Goal: Task Accomplishment & Management: Complete application form

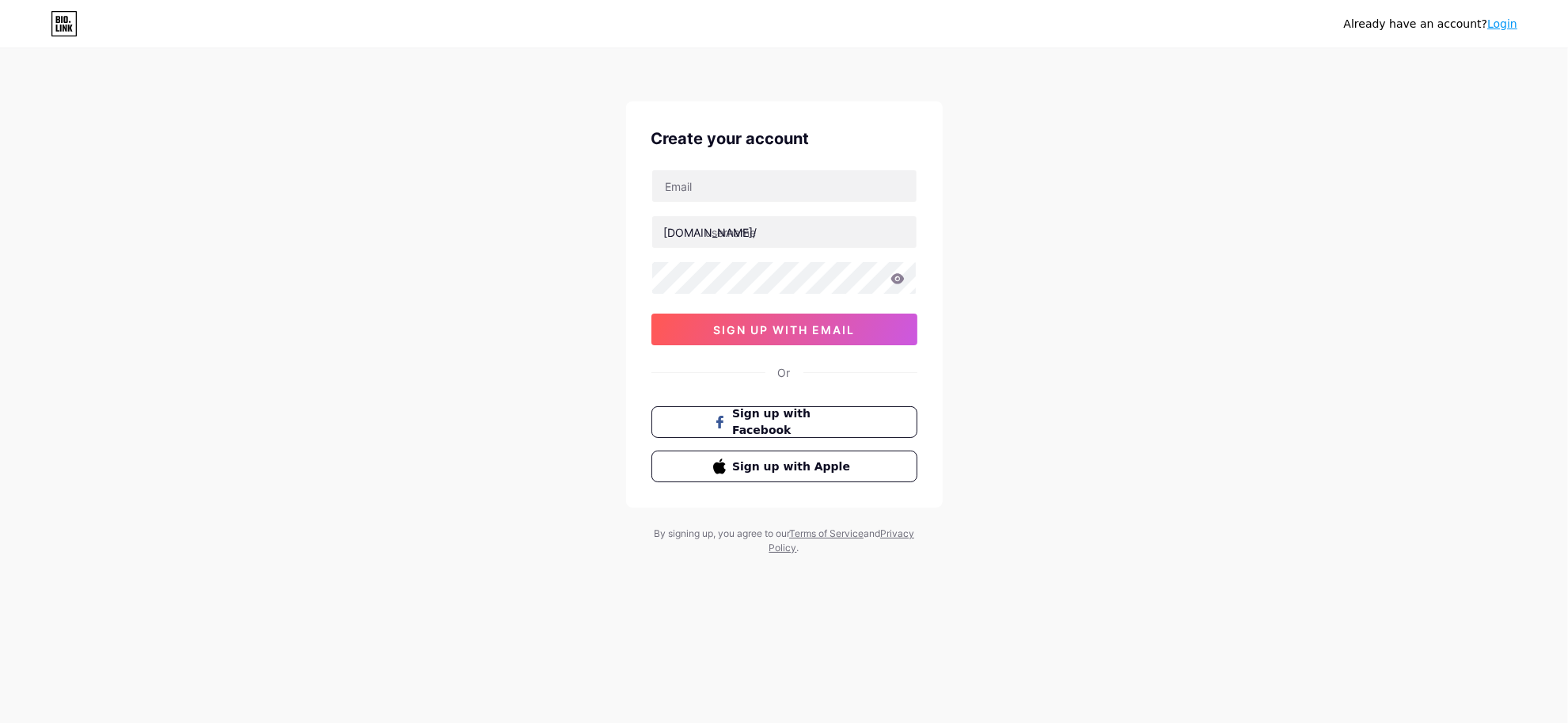
click at [1510, 22] on link "Login" at bounding box center [1502, 24] width 30 height 13
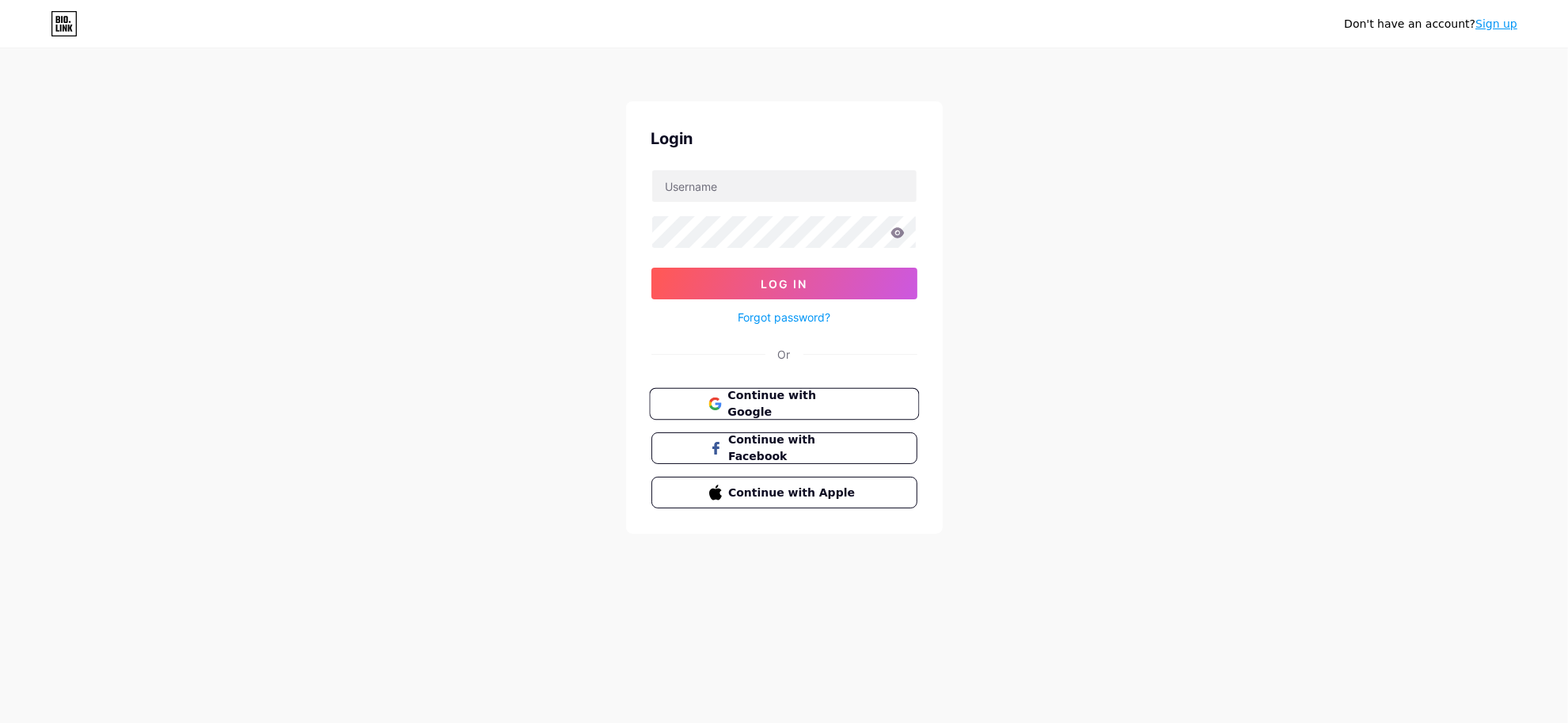
click at [679, 406] on button "Continue with Google" at bounding box center [784, 404] width 269 height 33
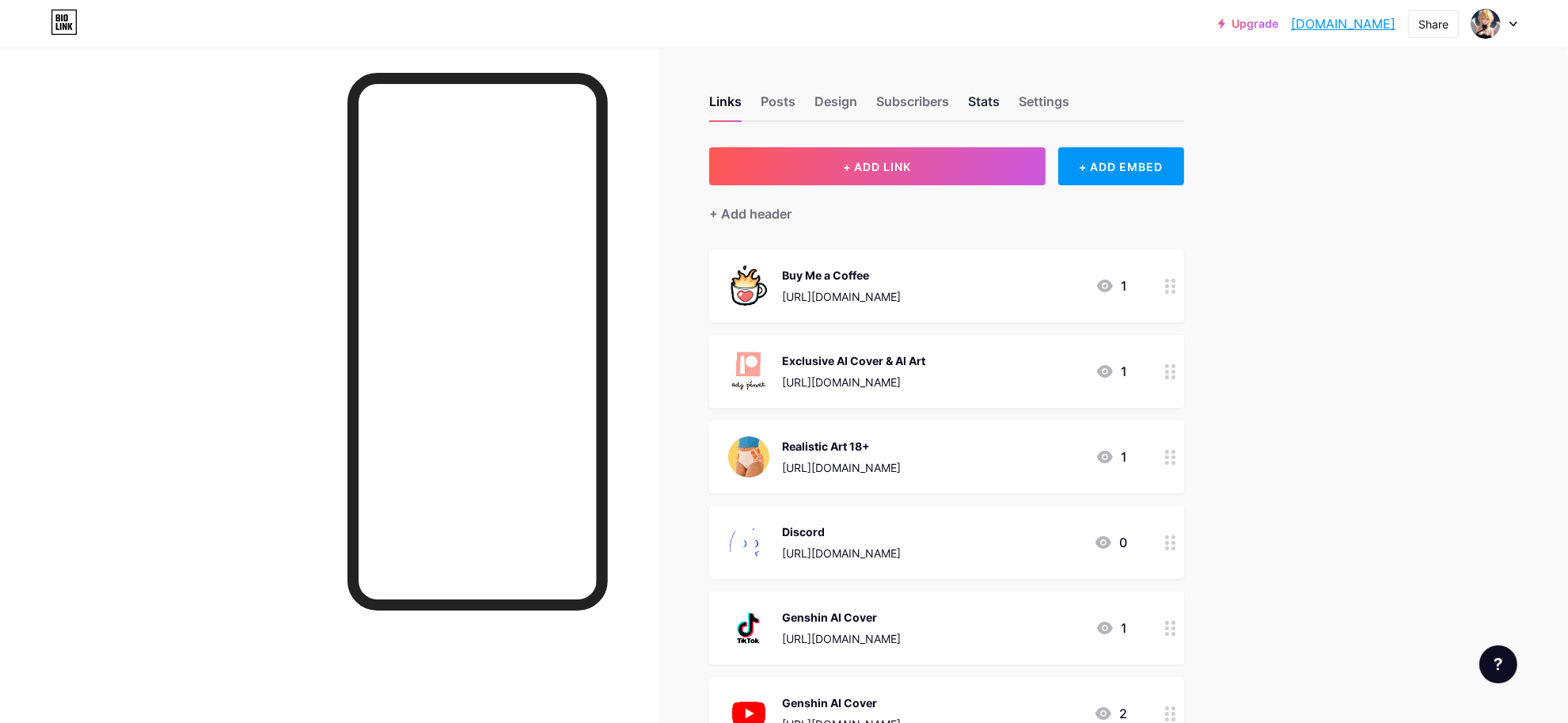
click at [998, 95] on div "Stats" at bounding box center [984, 106] width 32 height 29
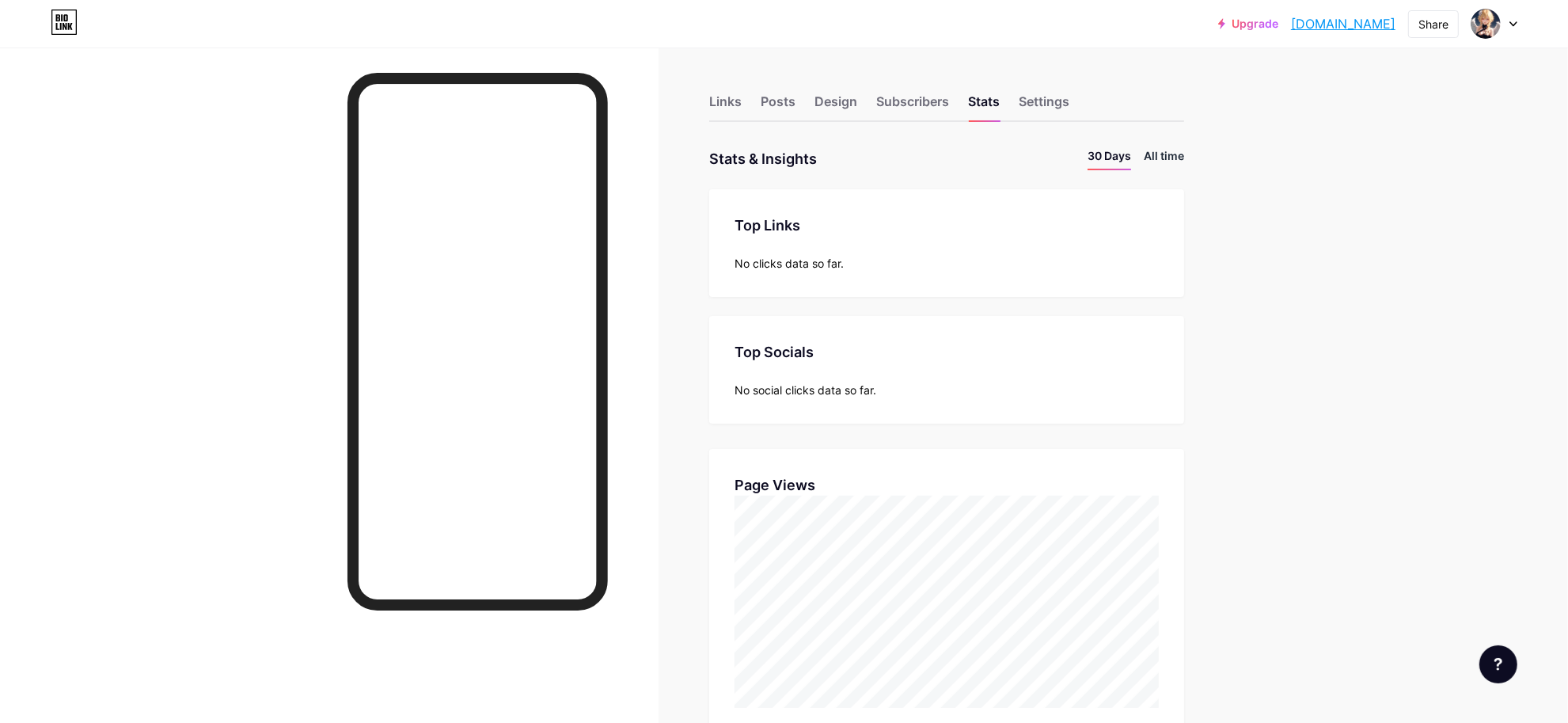
click at [1170, 156] on li "All time" at bounding box center [1164, 158] width 40 height 23
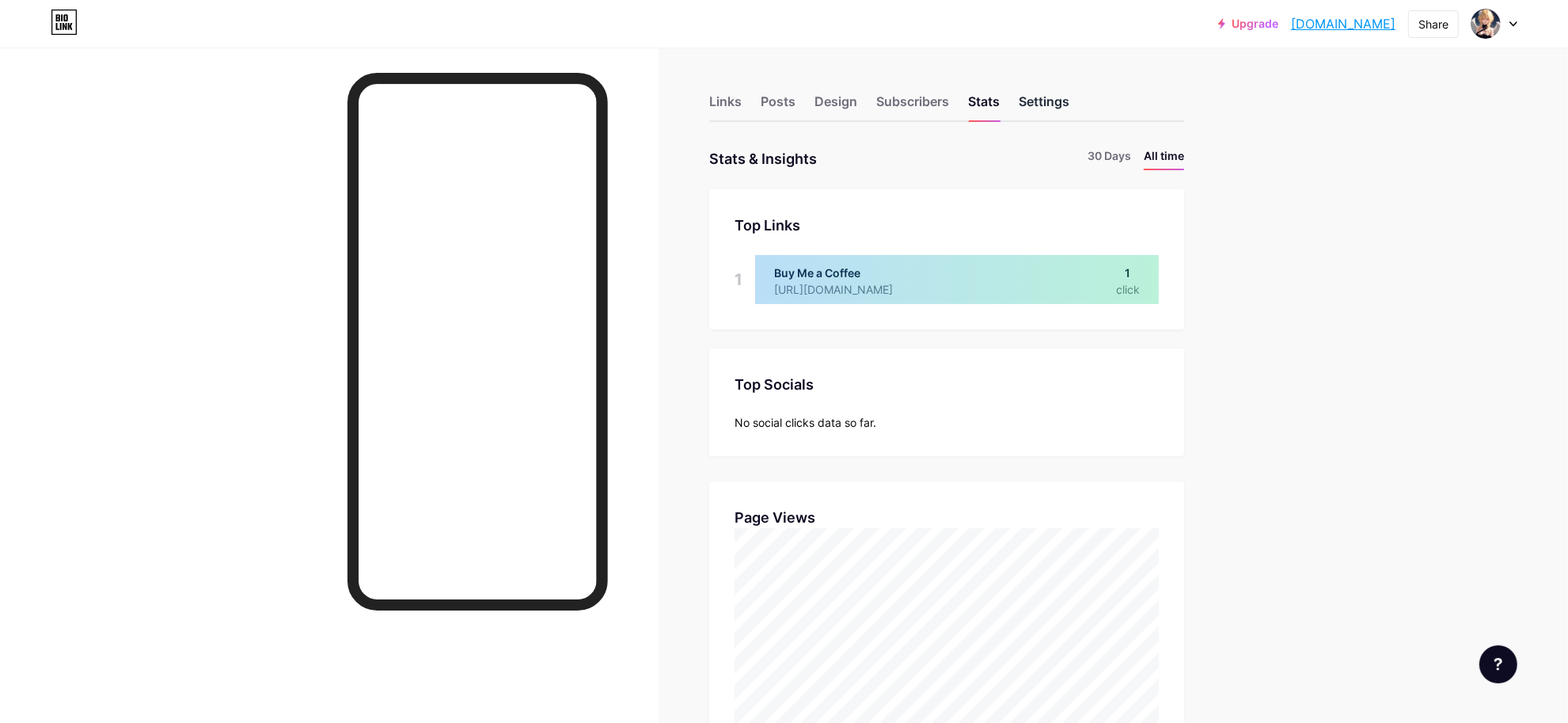
click at [1069, 105] on div "Settings" at bounding box center [1044, 106] width 51 height 29
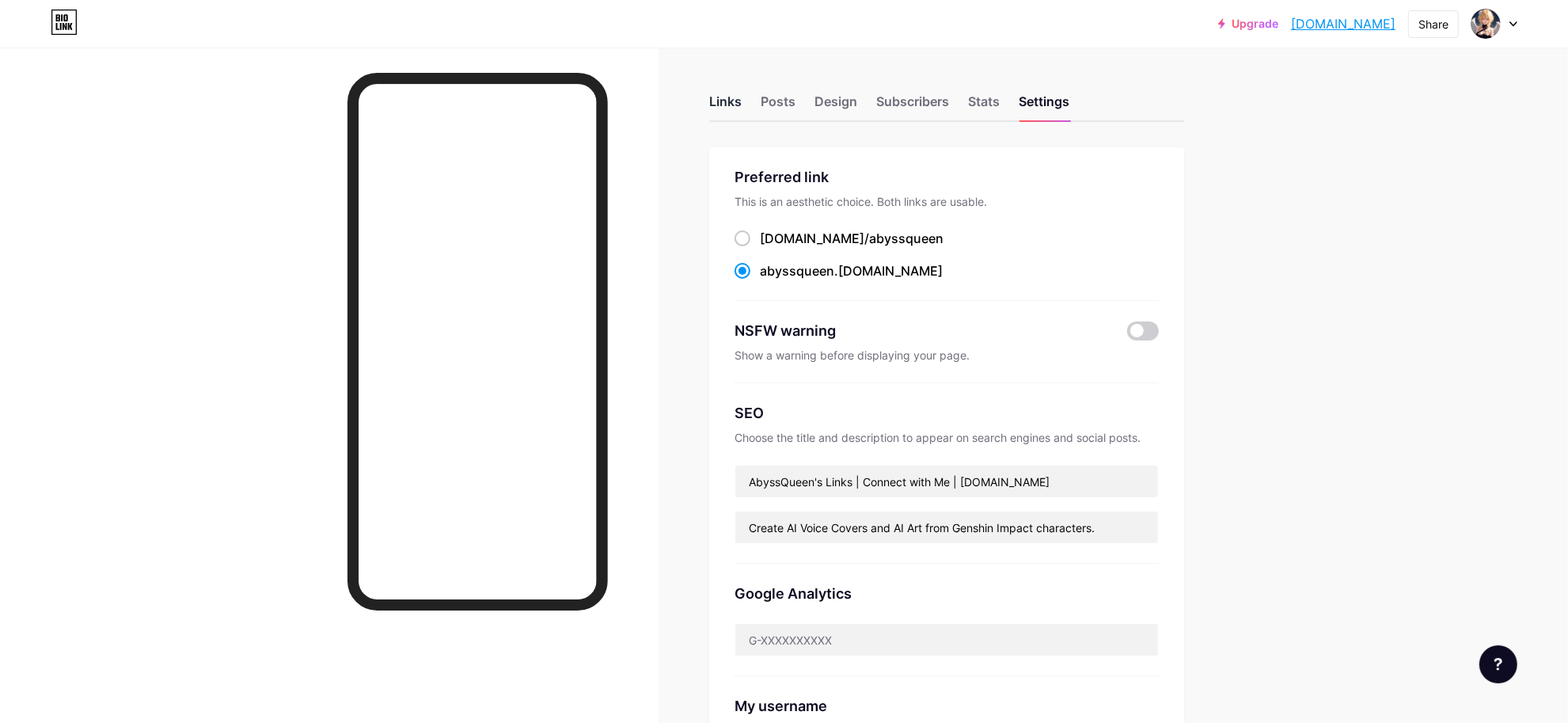
click at [722, 115] on div "Links" at bounding box center [725, 106] width 33 height 29
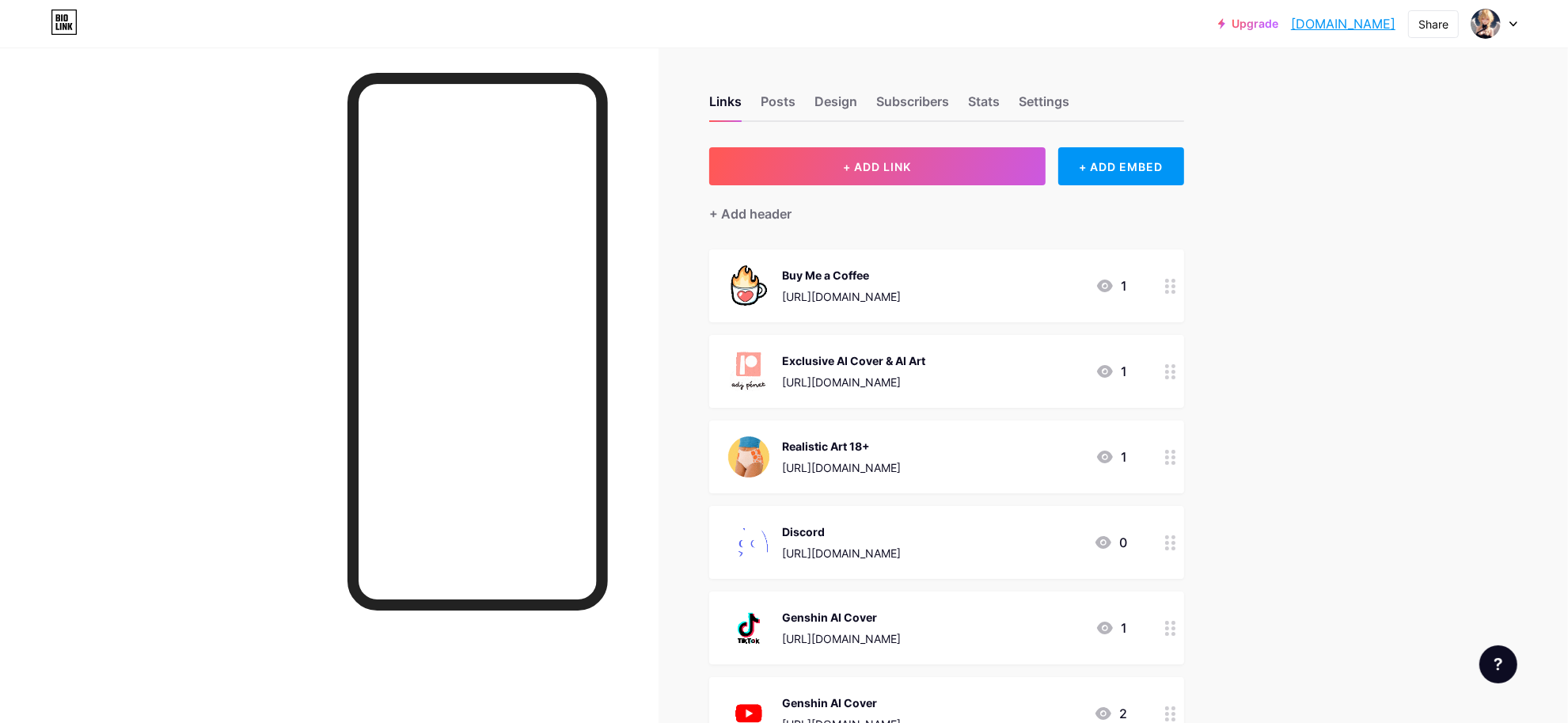
click at [1504, 19] on div at bounding box center [1494, 24] width 46 height 29
click at [1401, 217] on li "Logout" at bounding box center [1418, 222] width 196 height 43
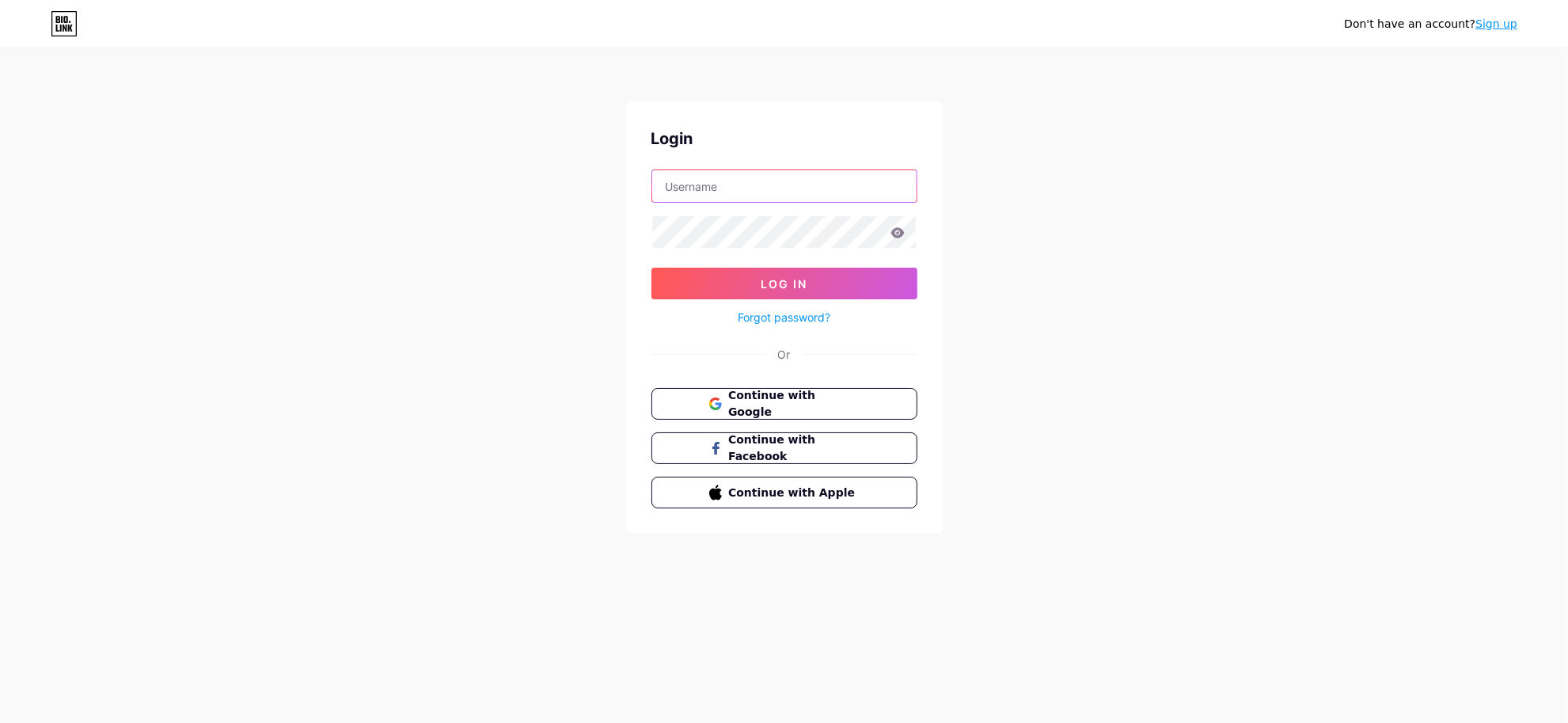
click at [744, 187] on input "text" at bounding box center [784, 186] width 264 height 32
click at [1507, 28] on link "Sign up" at bounding box center [1496, 24] width 42 height 13
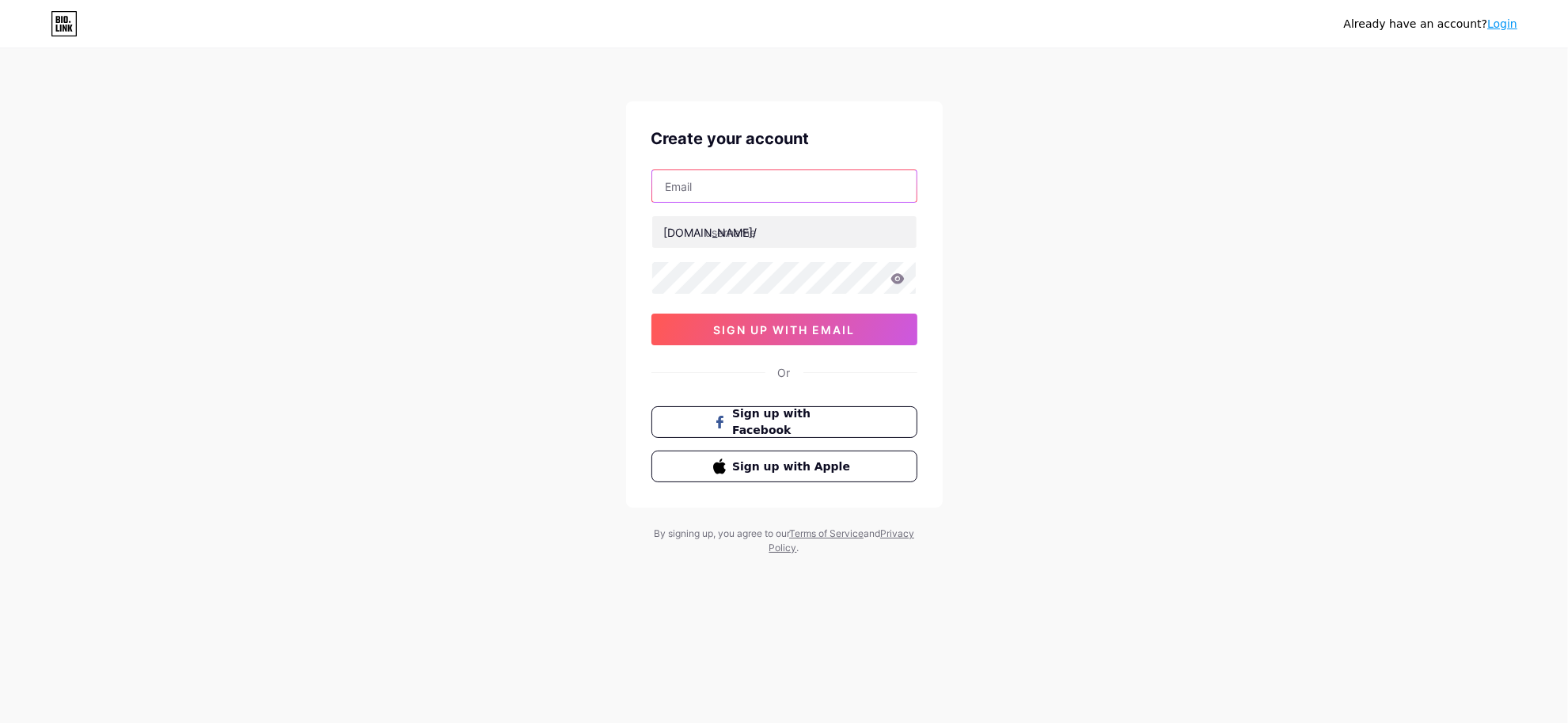
click at [708, 192] on input "text" at bounding box center [784, 186] width 264 height 32
type input "[EMAIL_ADDRESS][DOMAIN_NAME]"
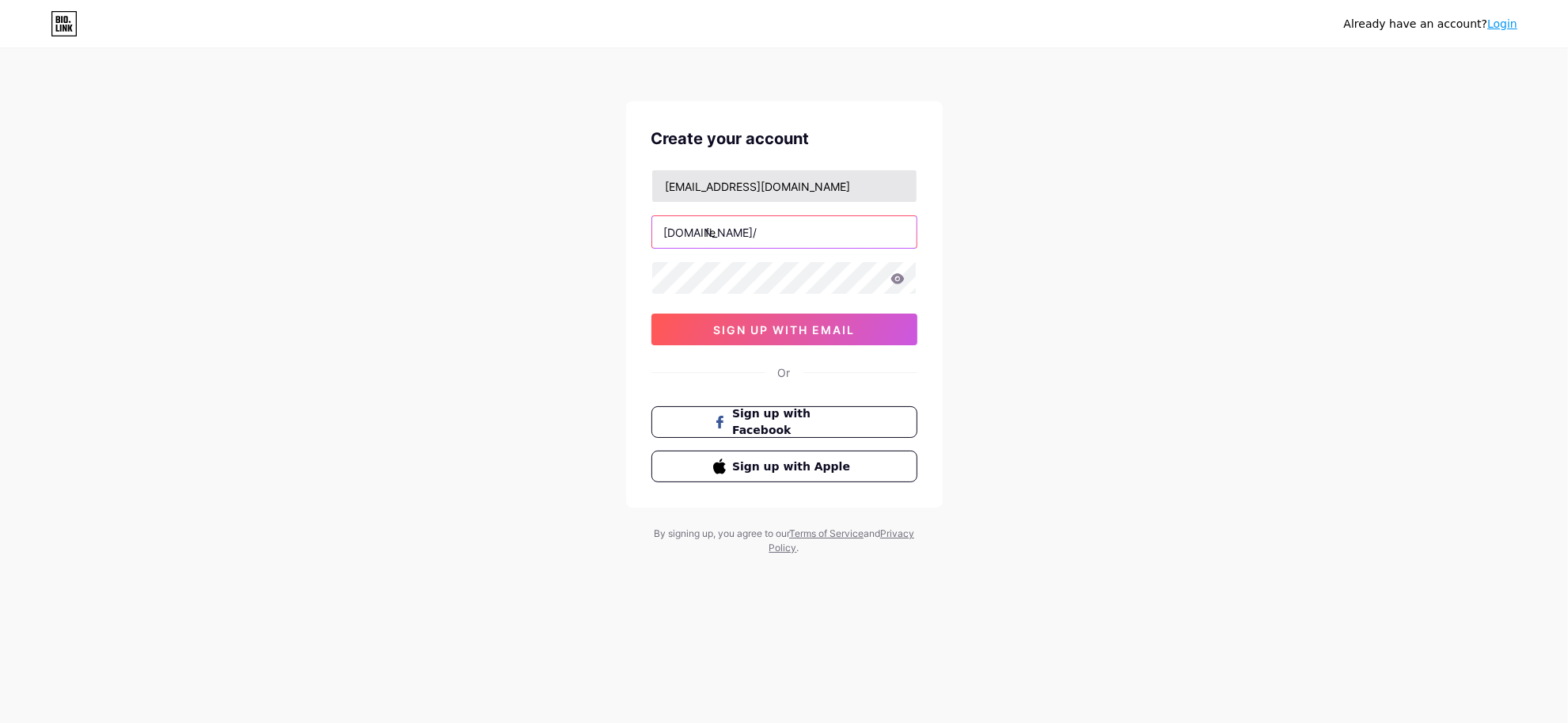
paste input "https//app.bio.link/login"
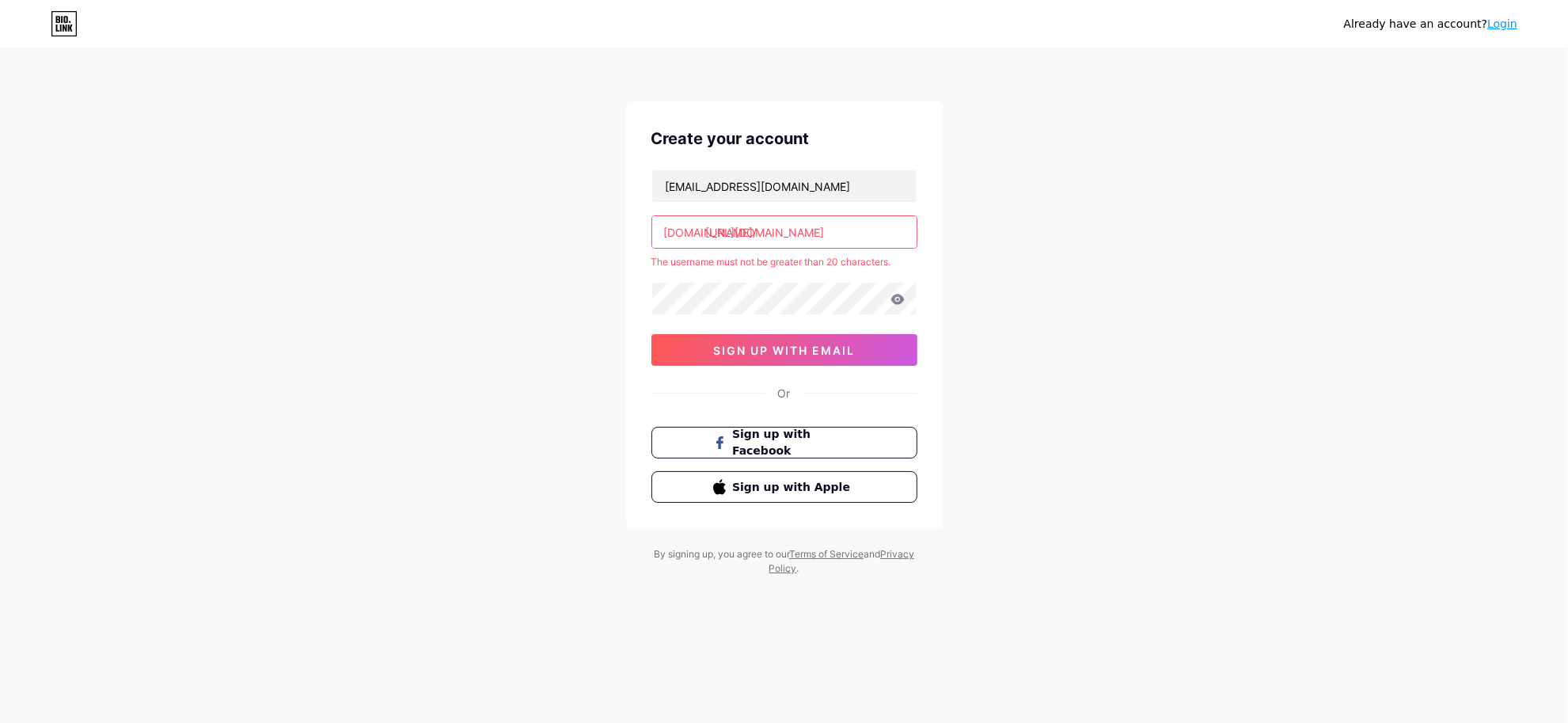
type input "https://app.bio.link/login"
drag, startPoint x: 744, startPoint y: 230, endPoint x: 916, endPoint y: 232, distance: 172.0
click at [918, 232] on div "Create your account yz3van@gmail.com bio.link/ https://app.bio.link/login The u…" at bounding box center [784, 314] width 317 height 427
drag, startPoint x: 705, startPoint y: 235, endPoint x: 928, endPoint y: 223, distance: 223.3
click at [928, 223] on div "Create your account yz3van@gmail.com bio.link/ https://app.bio.link/login The u…" at bounding box center [784, 314] width 317 height 427
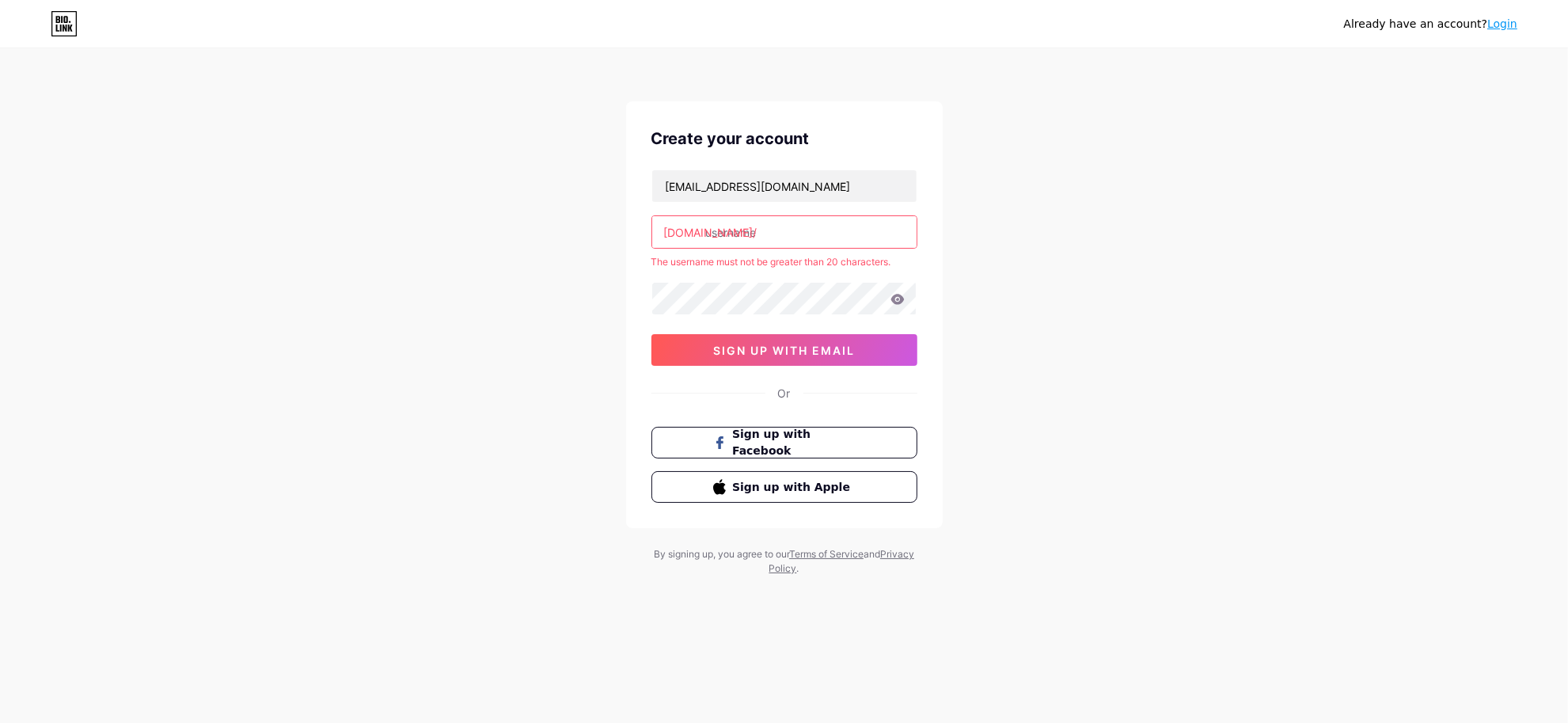
paste input "velourafeed"
click at [959, 226] on div "Already have an account? Login Create your account yz3van@gmail.com bio.link/ v…" at bounding box center [784, 313] width 1568 height 626
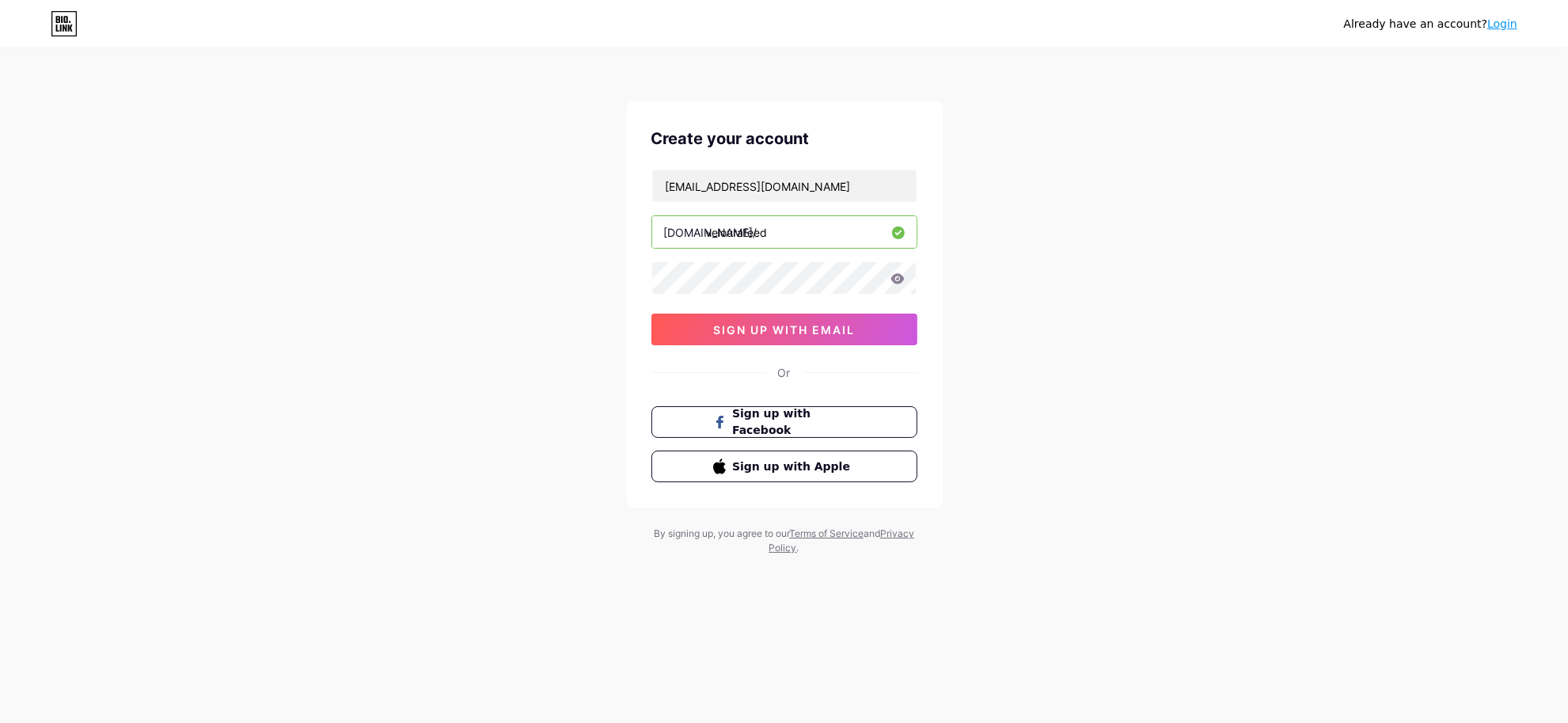
drag, startPoint x: 744, startPoint y: 238, endPoint x: 803, endPoint y: 244, distance: 59.3
click at [803, 244] on input "velourafeed" at bounding box center [784, 233] width 264 height 32
click at [598, 243] on div "Already have an account? Login Create your account yz3van@gmail.com bio.link/ v…" at bounding box center [784, 303] width 1568 height 606
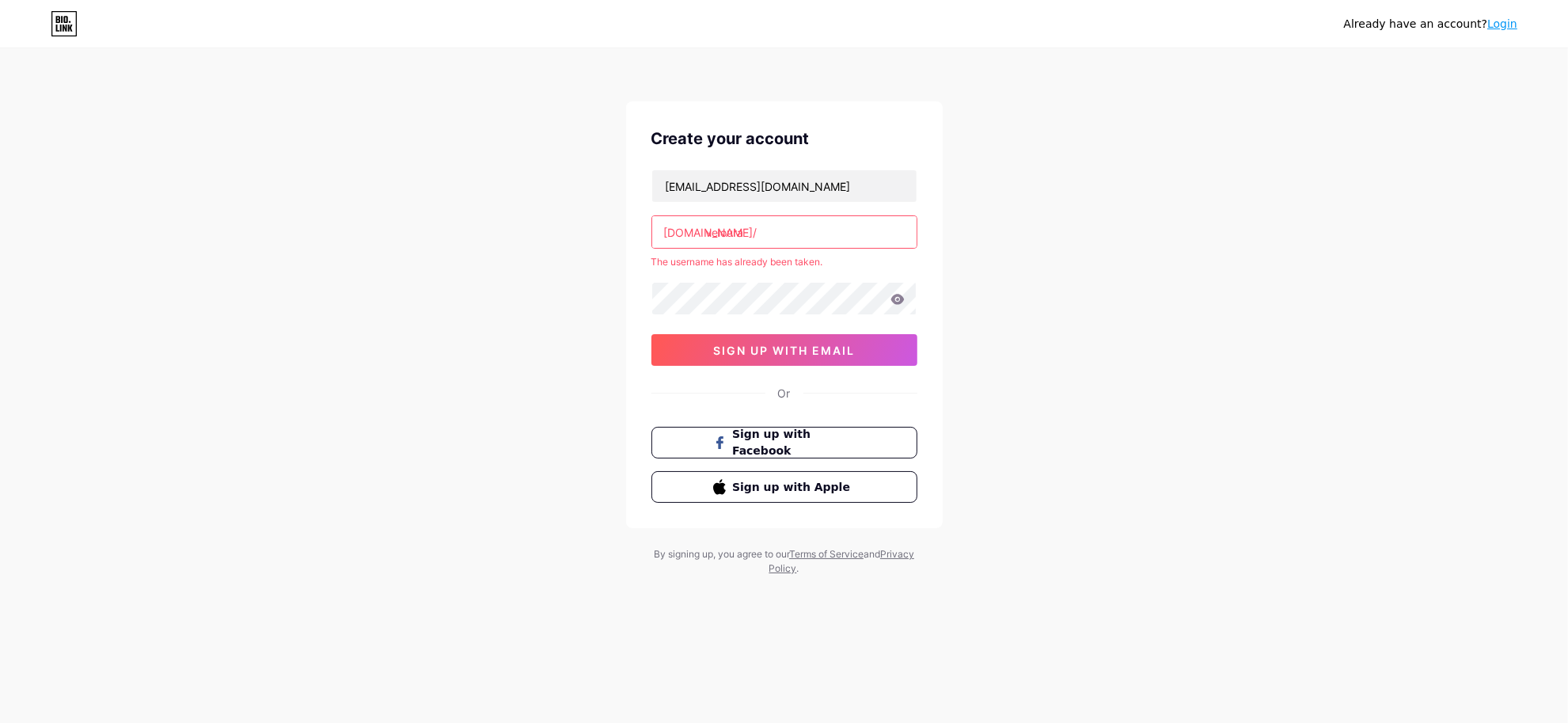
drag, startPoint x: 752, startPoint y: 232, endPoint x: 650, endPoint y: 219, distance: 102.8
click at [650, 219] on div "Create your account yz3van@gmail.com bio.link/ veloura The username has already…" at bounding box center [784, 314] width 317 height 427
paste input "feed"
type input "velourafeed"
click at [522, 185] on div "Already have an account? Login Create your account yz3van@gmail.com bio.link/ v…" at bounding box center [784, 313] width 1568 height 626
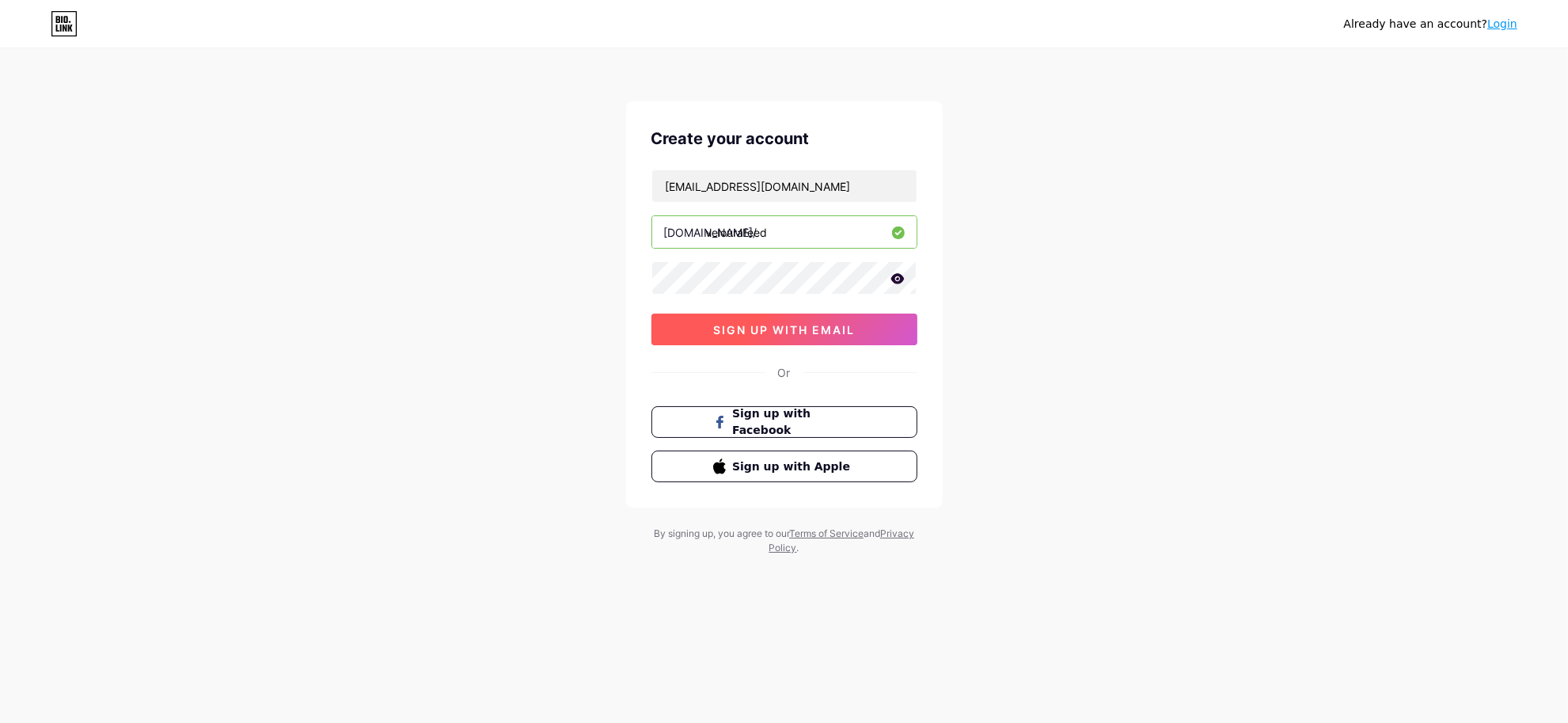
click at [820, 340] on button "sign up with email" at bounding box center [785, 329] width 266 height 32
click at [833, 228] on input "text" at bounding box center [784, 233] width 264 height 32
paste input "velourafeed"
type input "velourafeed"
click at [772, 204] on div "[DOMAIN_NAME]/ velourafeed 0cAFcWeA5rtWXVla6gTVWUoKG776mwNc7topMsl4syTJ-3etkoHg…" at bounding box center [785, 257] width 266 height 176
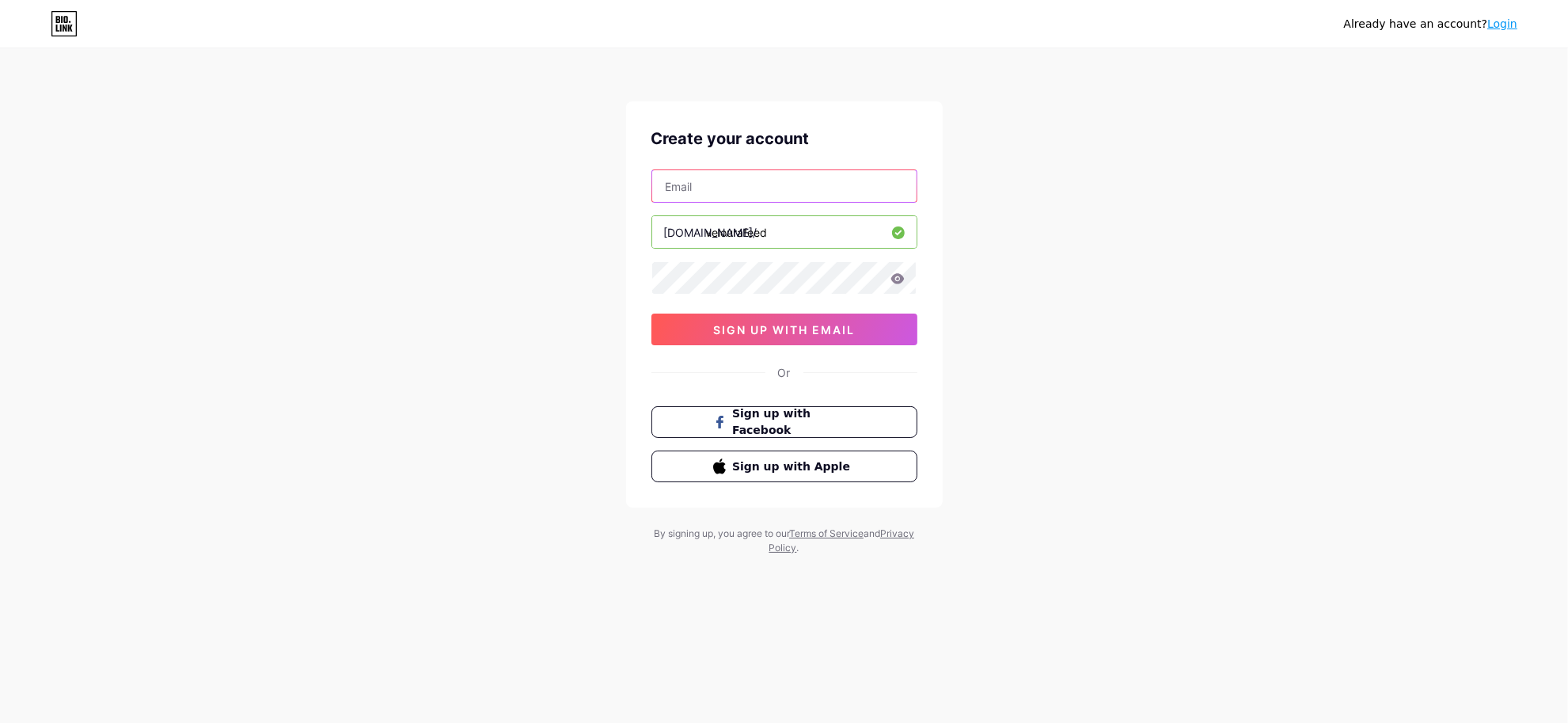
click at [761, 194] on input "text" at bounding box center [784, 186] width 264 height 32
type input "[EMAIL_ADDRESS][DOMAIN_NAME]"
click at [819, 318] on button "sign up with email" at bounding box center [785, 329] width 266 height 32
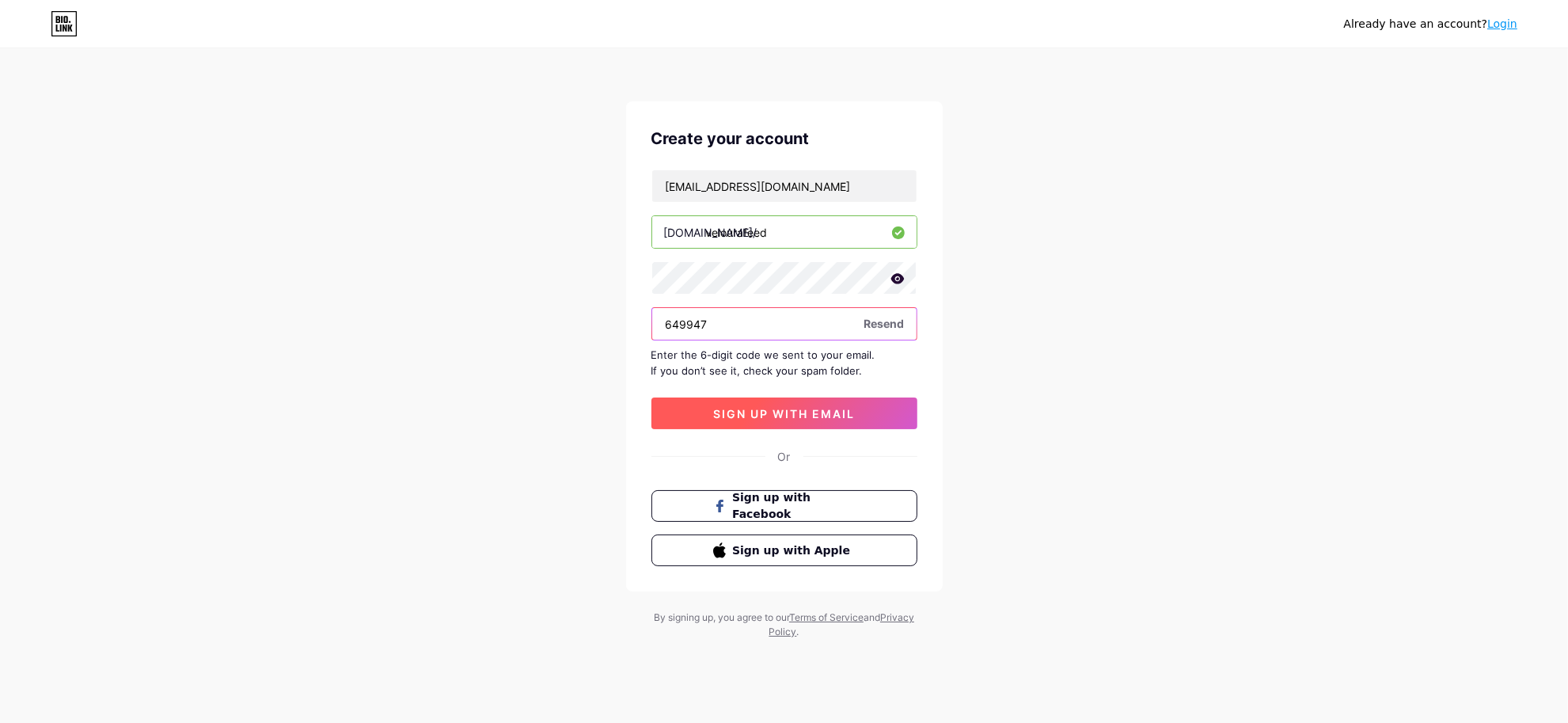
type input "649947"
click at [877, 415] on button "sign up with email" at bounding box center [785, 414] width 266 height 32
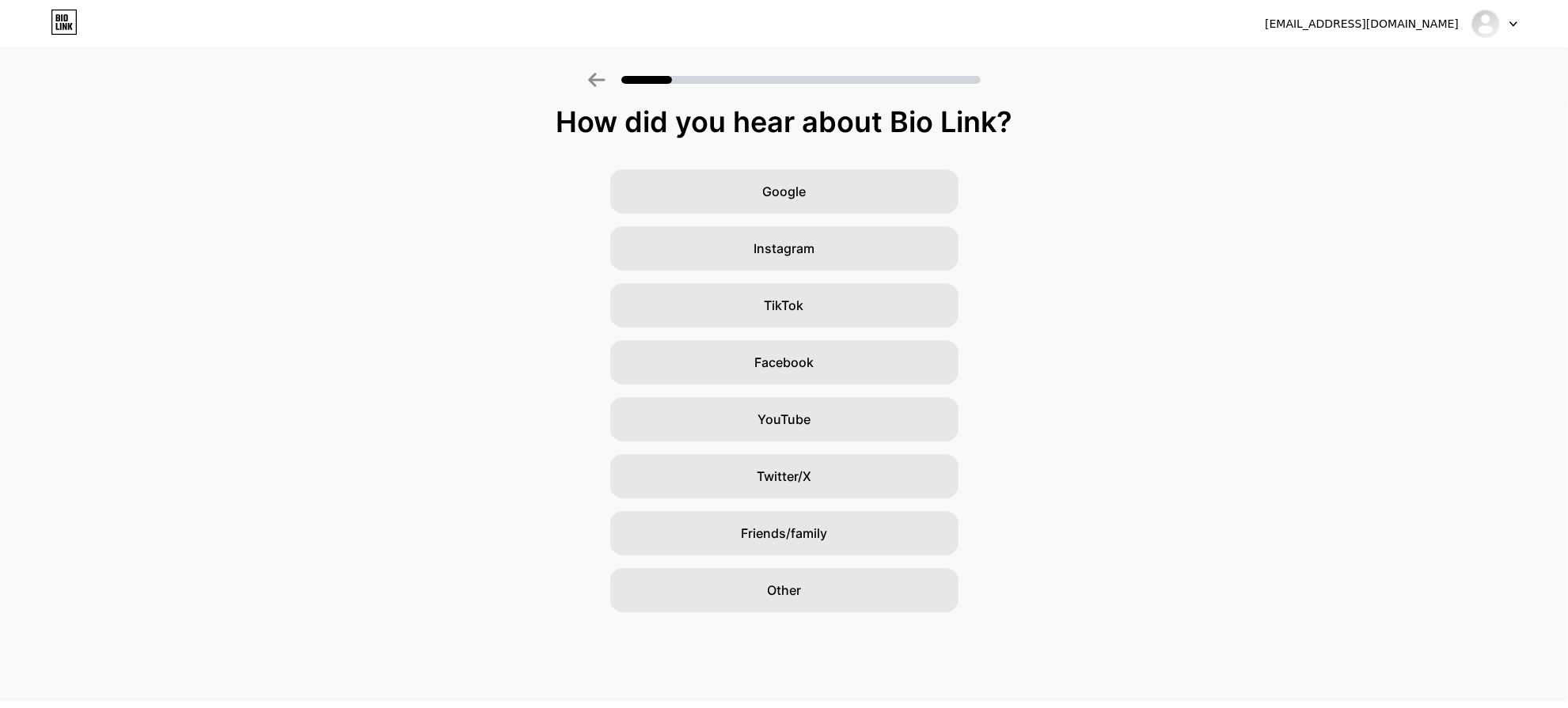
scroll to position [20, 0]
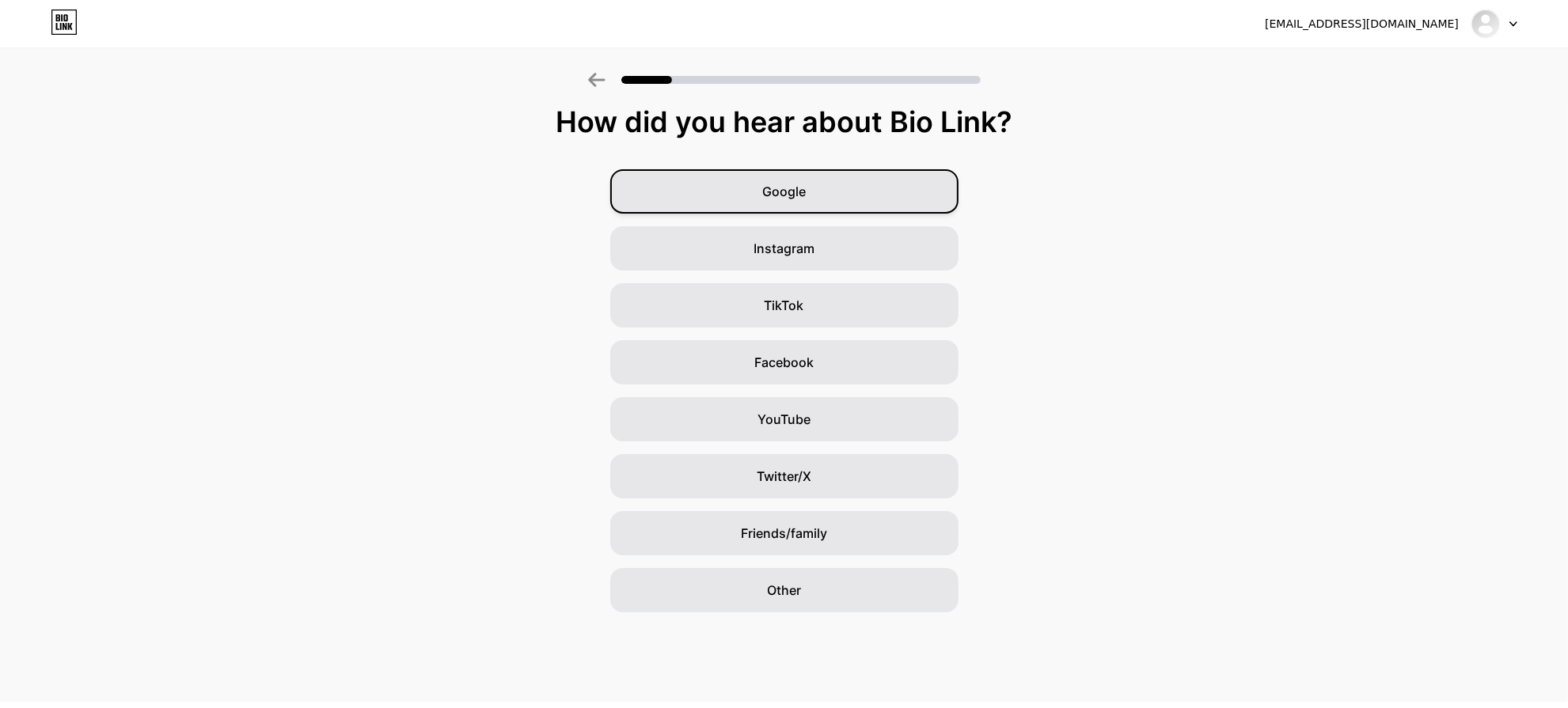
click at [932, 187] on div "Google" at bounding box center [785, 191] width 349 height 45
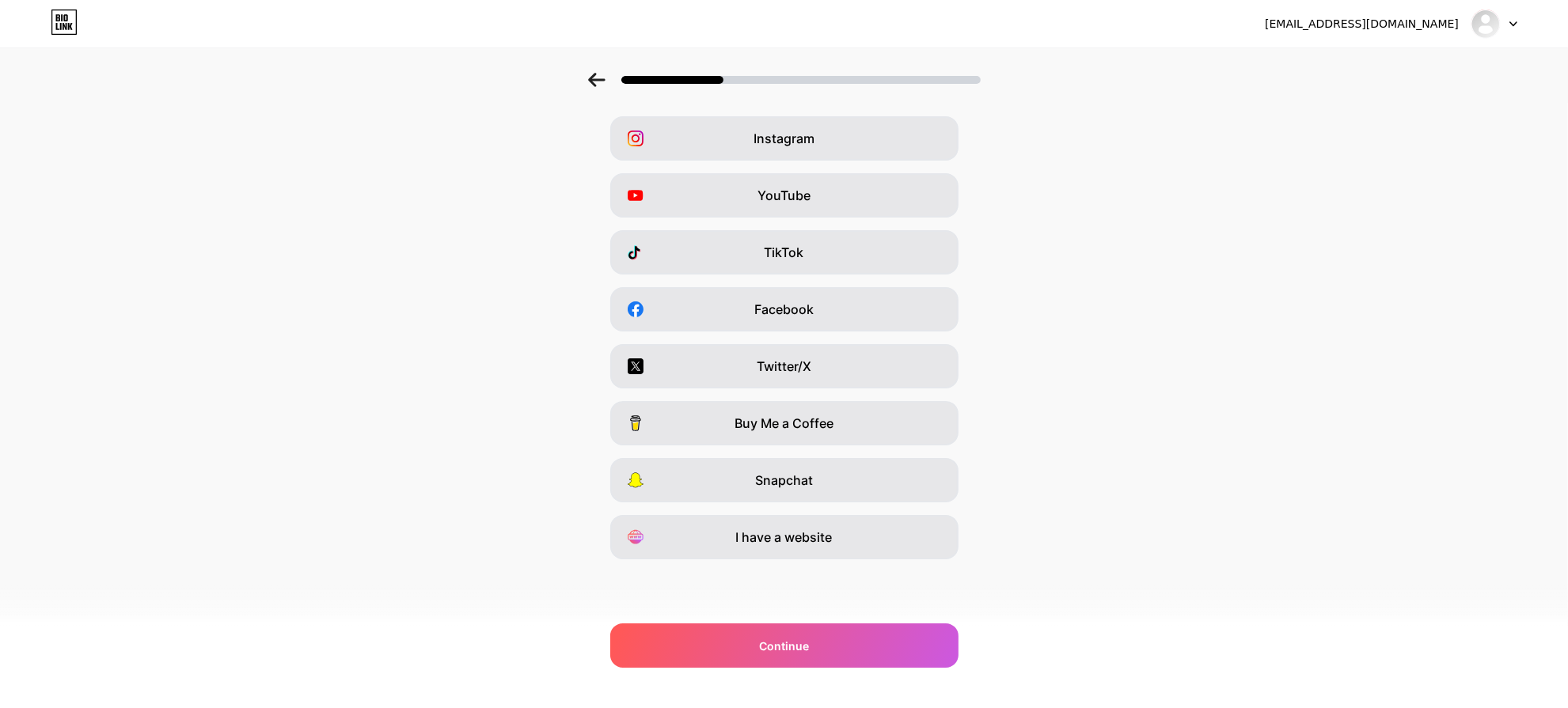
scroll to position [0, 0]
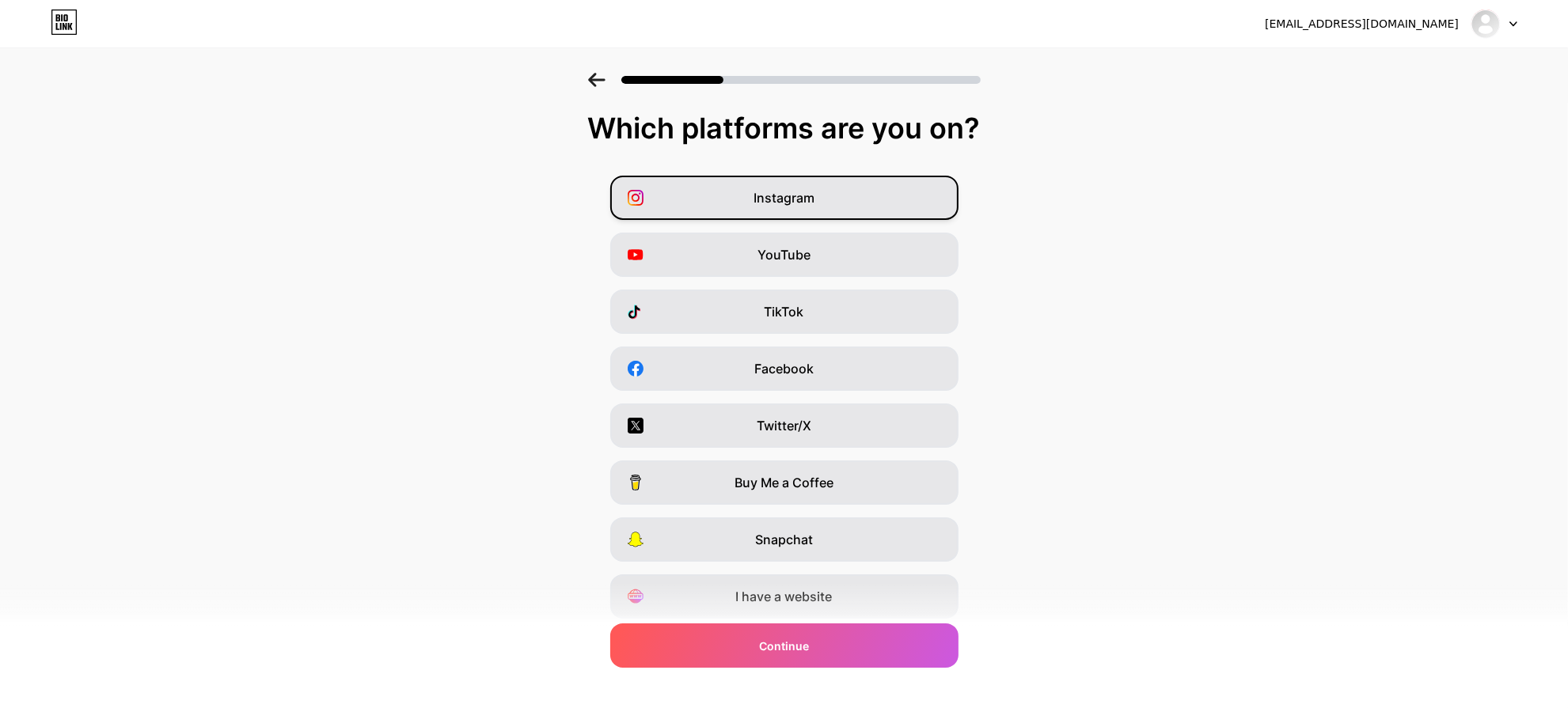
click at [853, 202] on div "Instagram" at bounding box center [785, 198] width 349 height 45
click at [876, 259] on div "YouTube" at bounding box center [785, 254] width 349 height 45
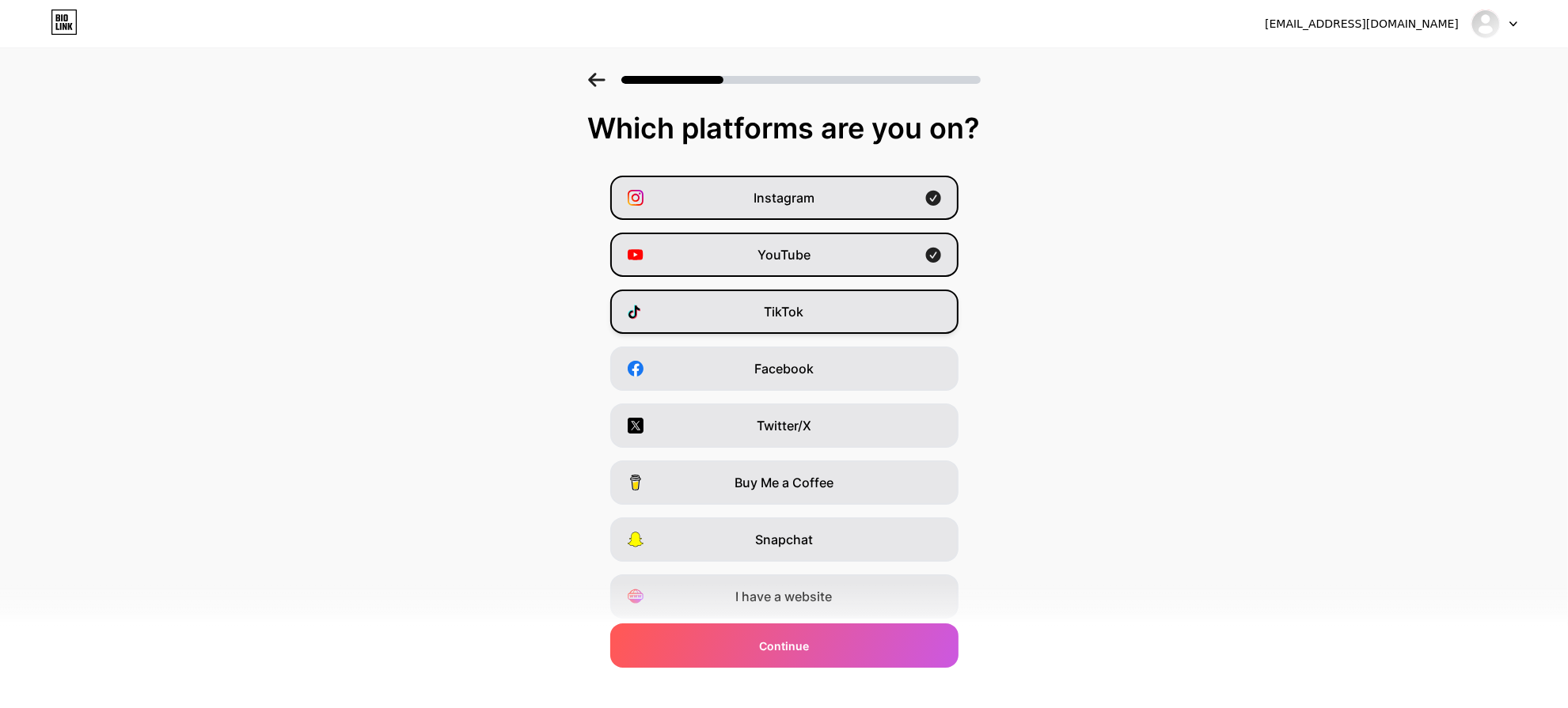
click at [851, 307] on div "TikTok" at bounding box center [785, 311] width 349 height 45
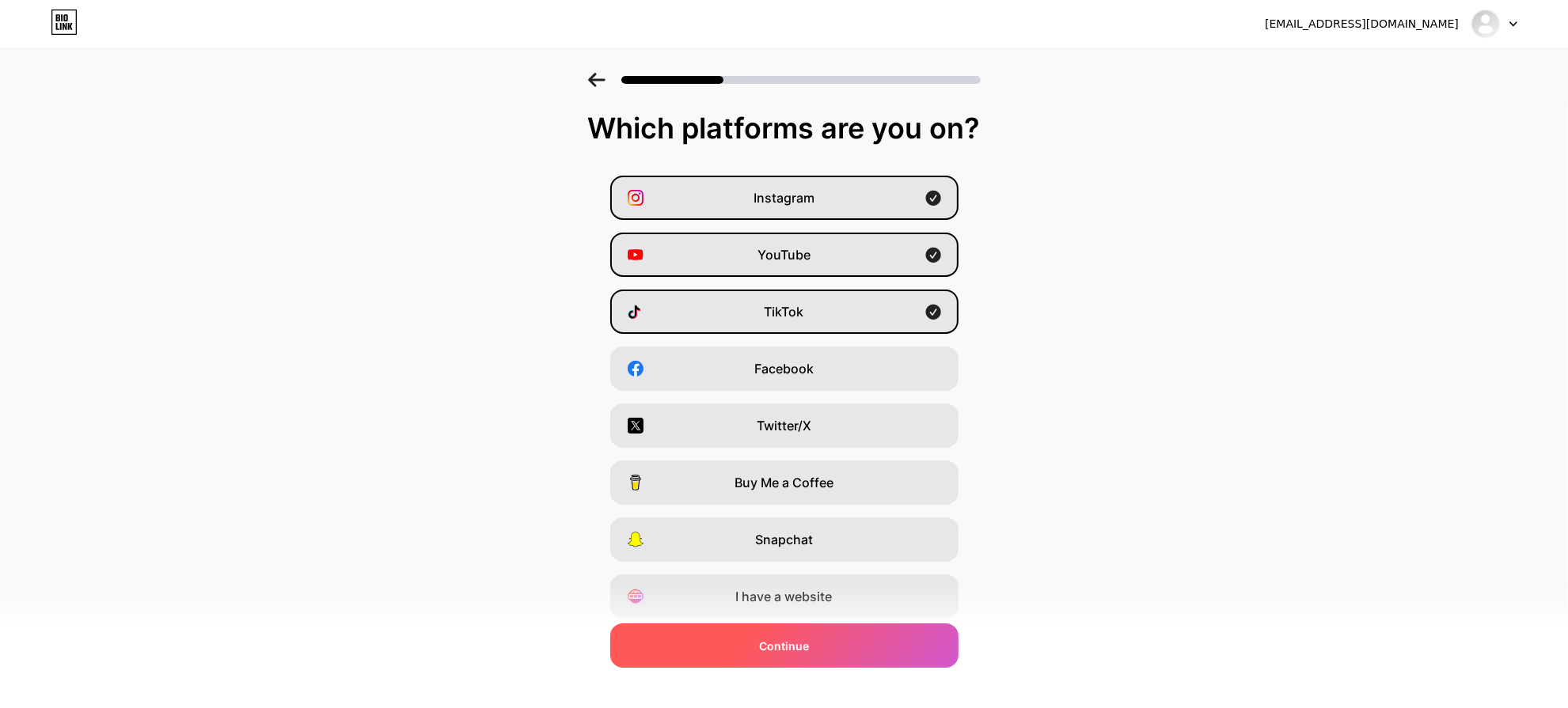
click at [867, 647] on div "Continue" at bounding box center [785, 646] width 349 height 45
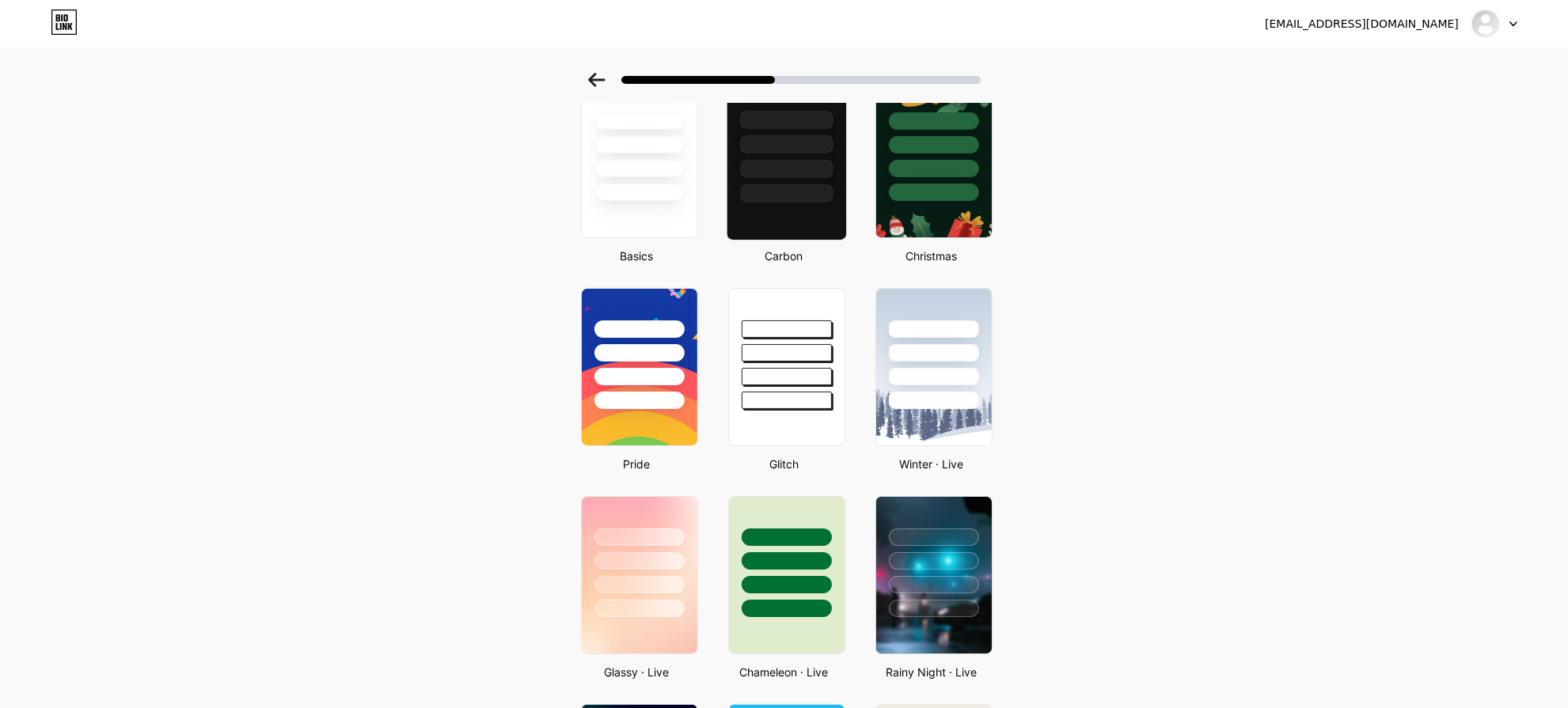
scroll to position [98, 0]
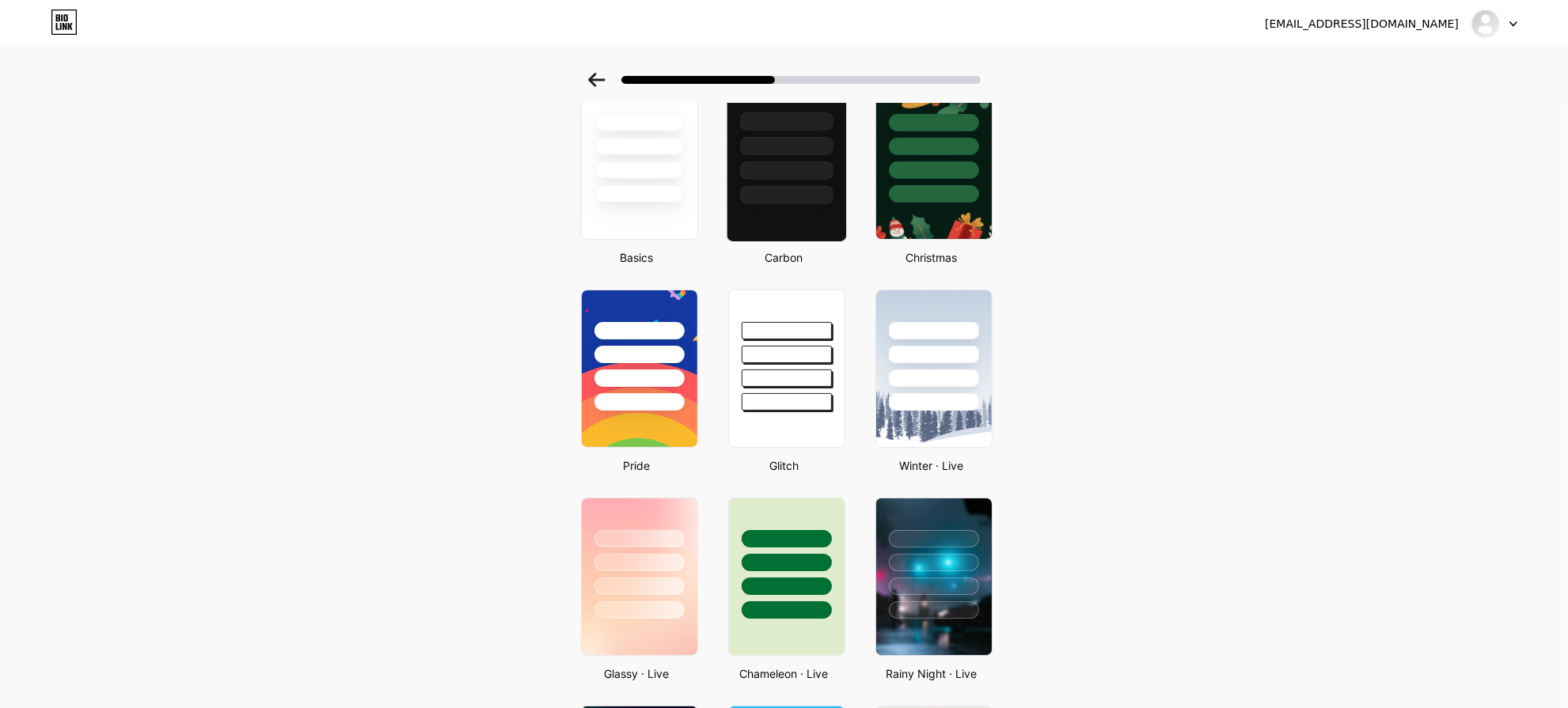
click at [828, 203] on div at bounding box center [787, 195] width 93 height 19
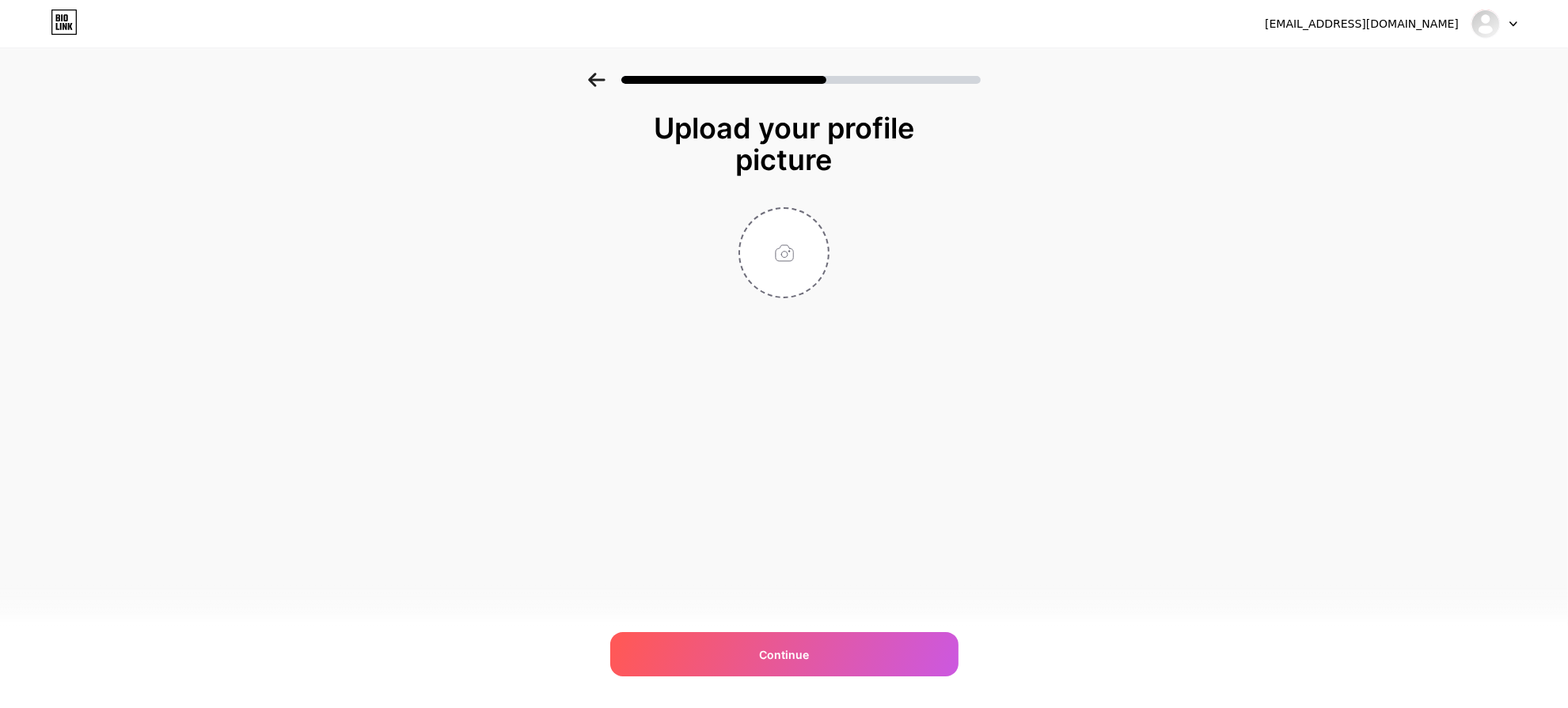
scroll to position [20, 0]
click at [797, 238] on input "file" at bounding box center [784, 247] width 88 height 88
type input "C:\fakepath\icon 2.png"
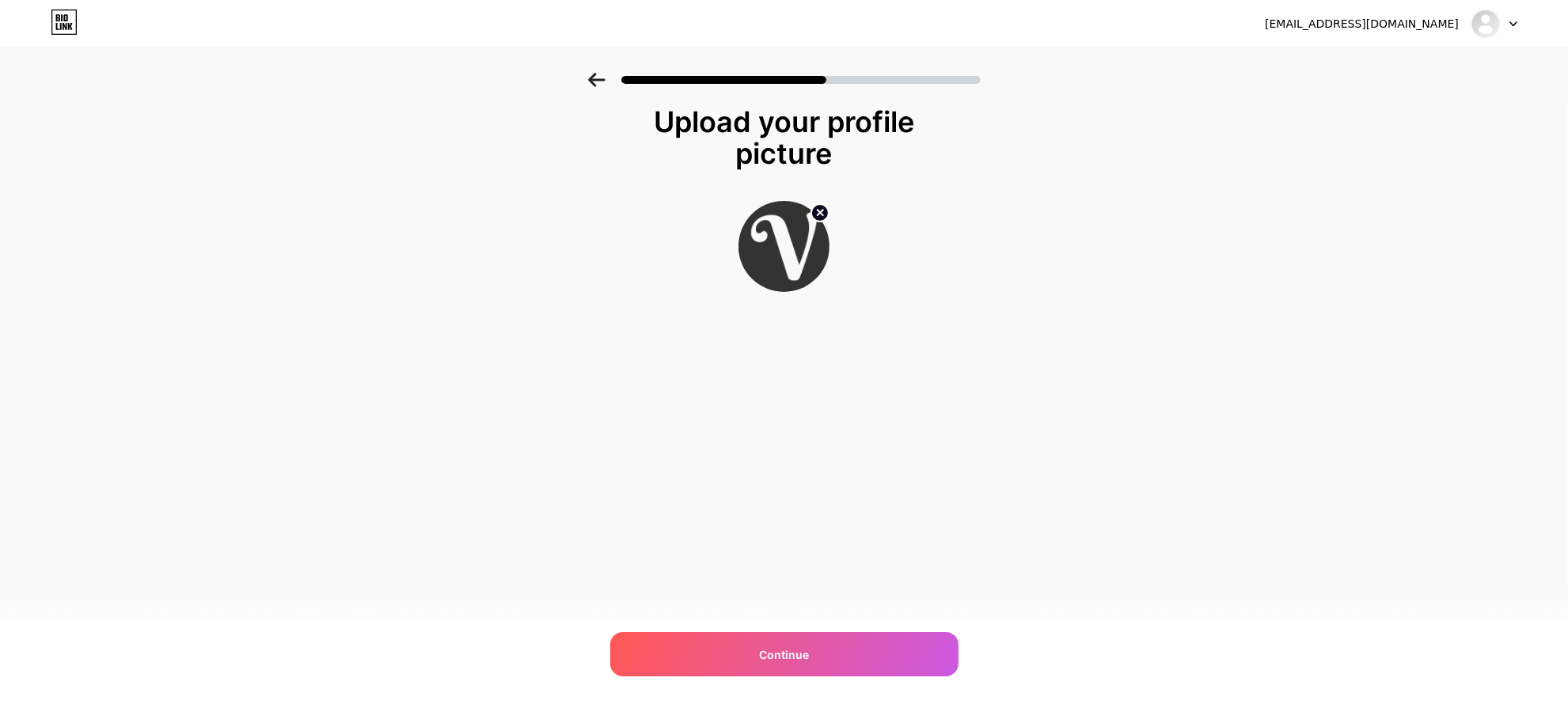
click at [829, 204] on circle at bounding box center [819, 212] width 18 height 18
click at [788, 220] on input "file" at bounding box center [784, 247] width 88 height 88
type input "C:\fakepath\icon.png"
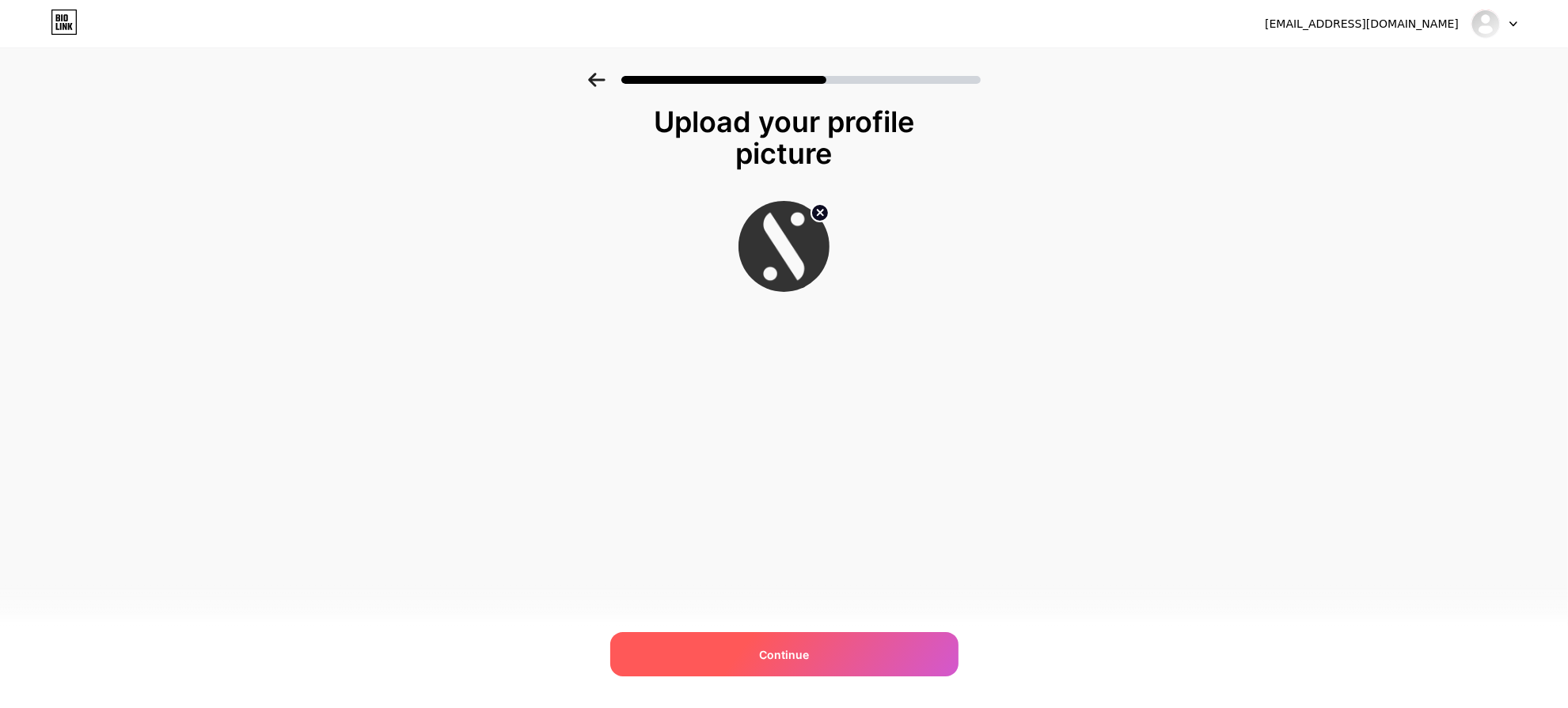
click at [879, 647] on div "Continue" at bounding box center [785, 654] width 349 height 45
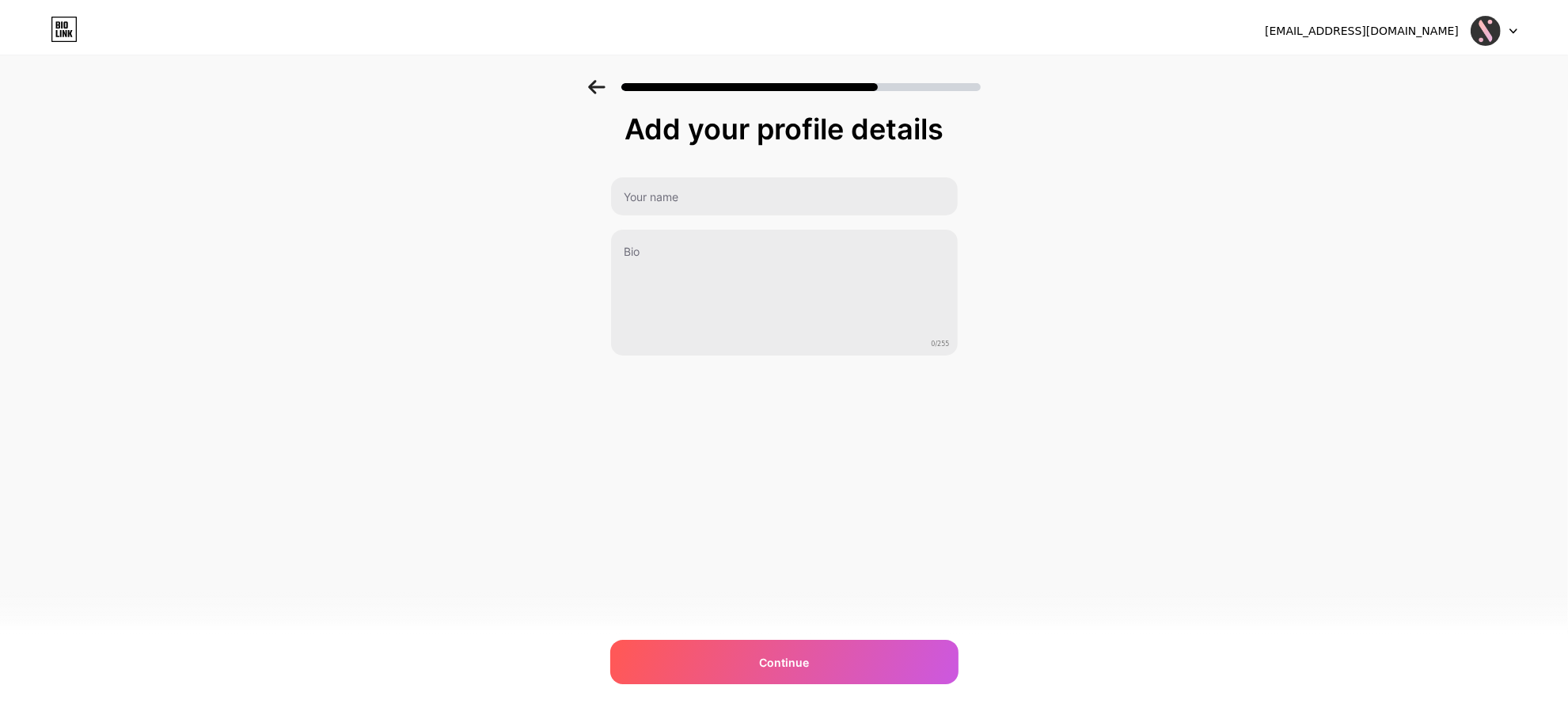
scroll to position [0, 0]
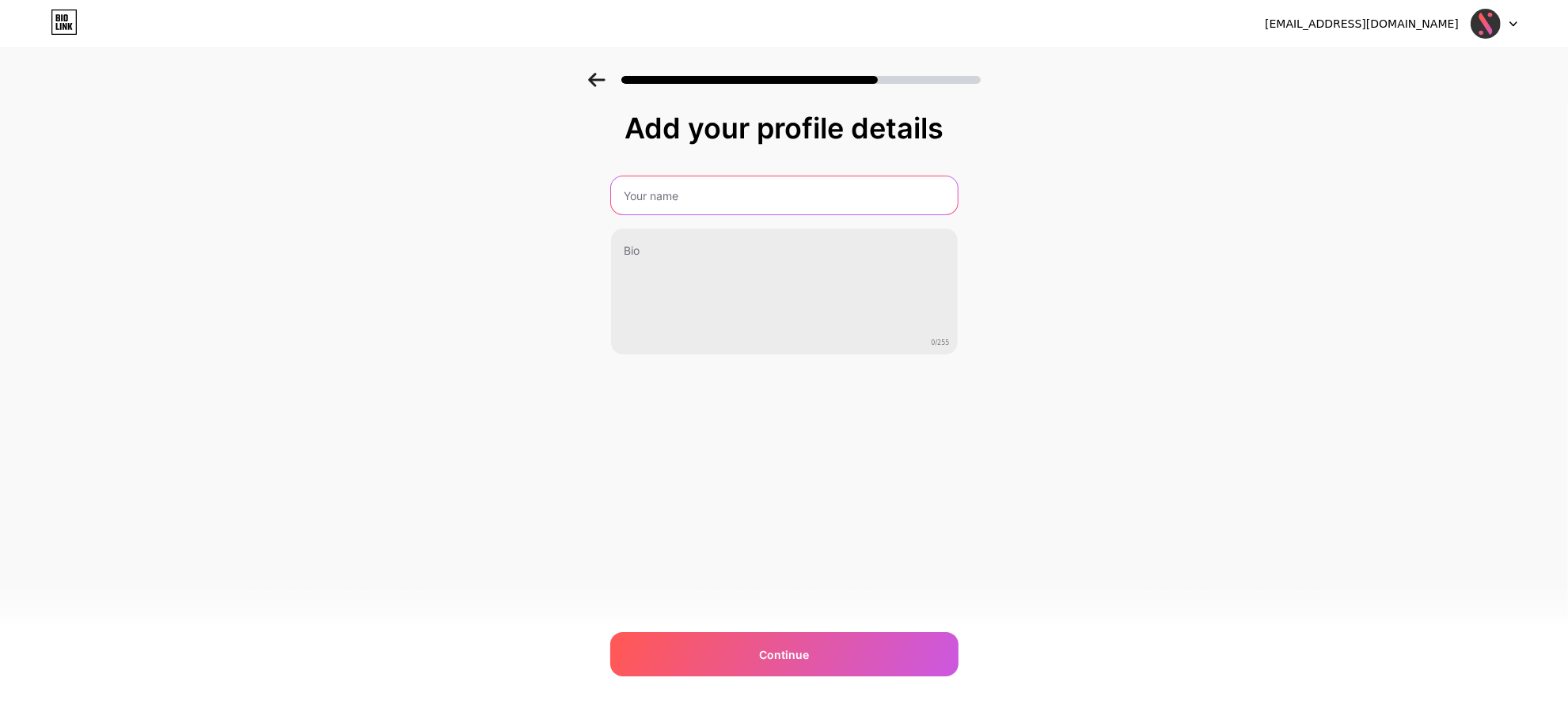
click at [733, 190] on input "text" at bounding box center [785, 195] width 347 height 38
paste input "VelouraFeed"
drag, startPoint x: 670, startPoint y: 194, endPoint x: 721, endPoint y: 196, distance: 51.0
click at [720, 195] on input "VelouraFeed" at bounding box center [783, 195] width 349 height 38
type input "Veloura"
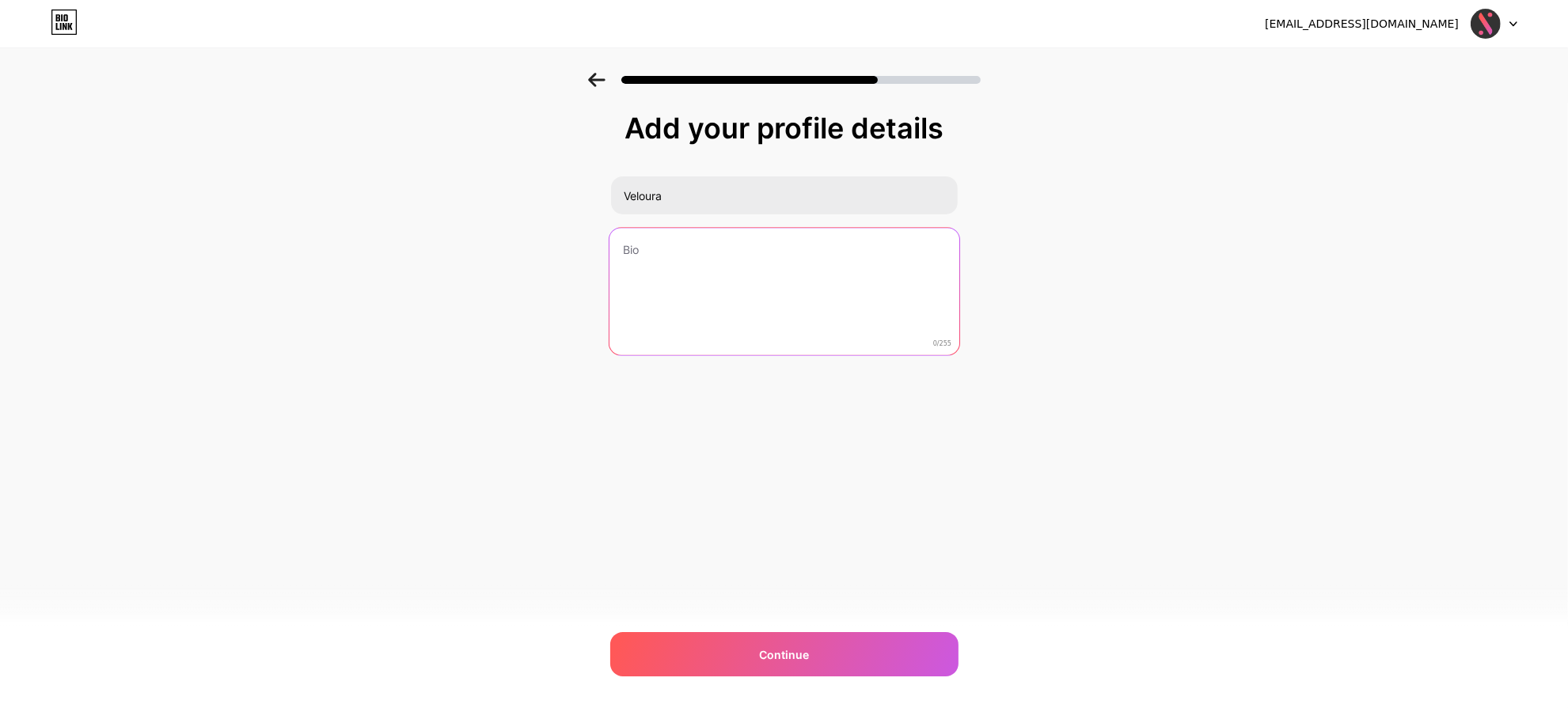
click at [733, 261] on textarea at bounding box center [783, 292] width 349 height 129
paste textarea "Inspiring millennial women to elevate their spaces with cozy, minimalist finds …"
type textarea "Inspiring millennial women to elevate their spaces with cozy, minimalist finds …"
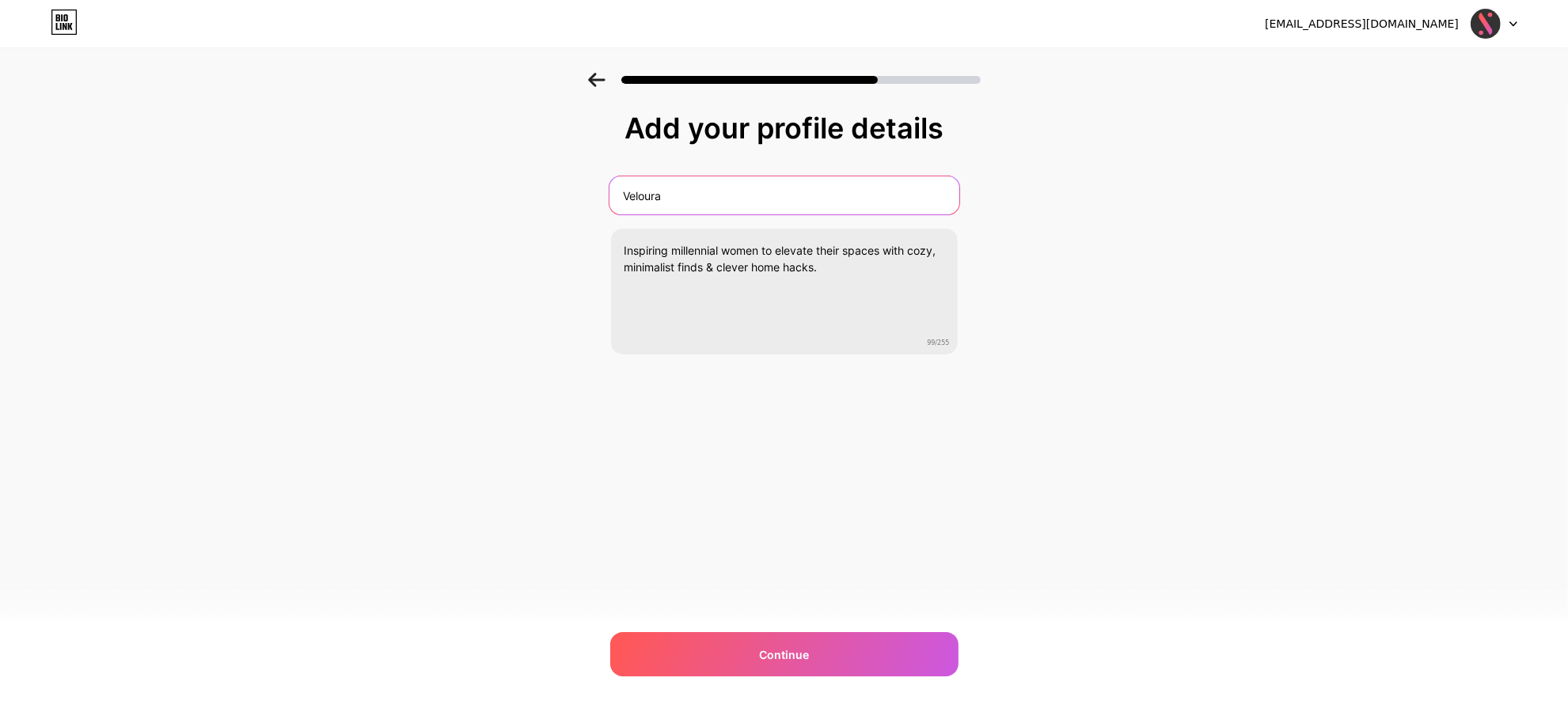
drag, startPoint x: 689, startPoint y: 190, endPoint x: 558, endPoint y: 183, distance: 131.2
click at [558, 183] on div "Add your profile details Veloura Inspiring millennial women to elevate their sp…" at bounding box center [784, 253] width 1568 height 362
paste input "| Everyday Home Inspo"
type input "Veloura | Everyday Home Inspo"
click at [558, 183] on div "Add your profile details Veloura | Everyday Home Inspo Inspiring millennial wom…" at bounding box center [784, 253] width 1568 height 362
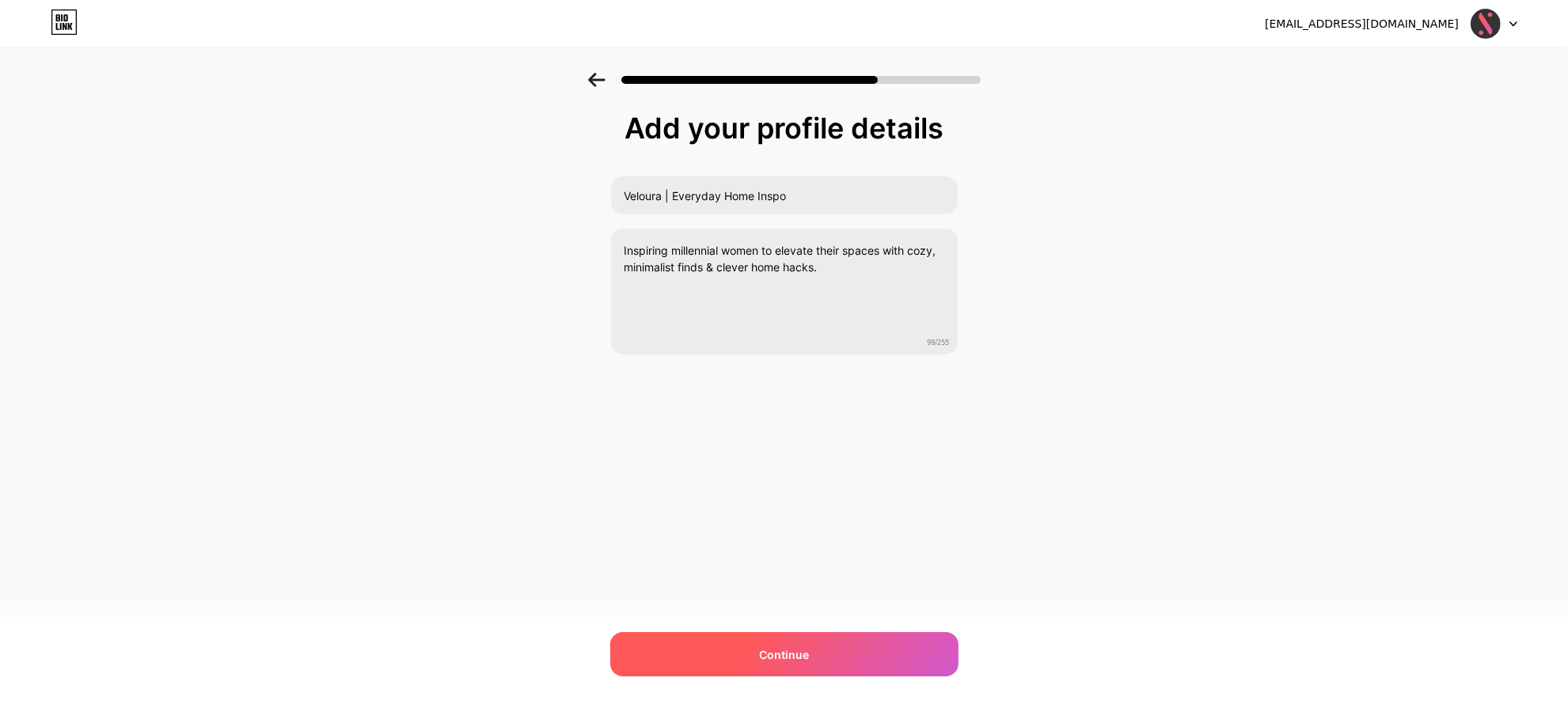
click at [841, 641] on div "Continue" at bounding box center [785, 654] width 349 height 45
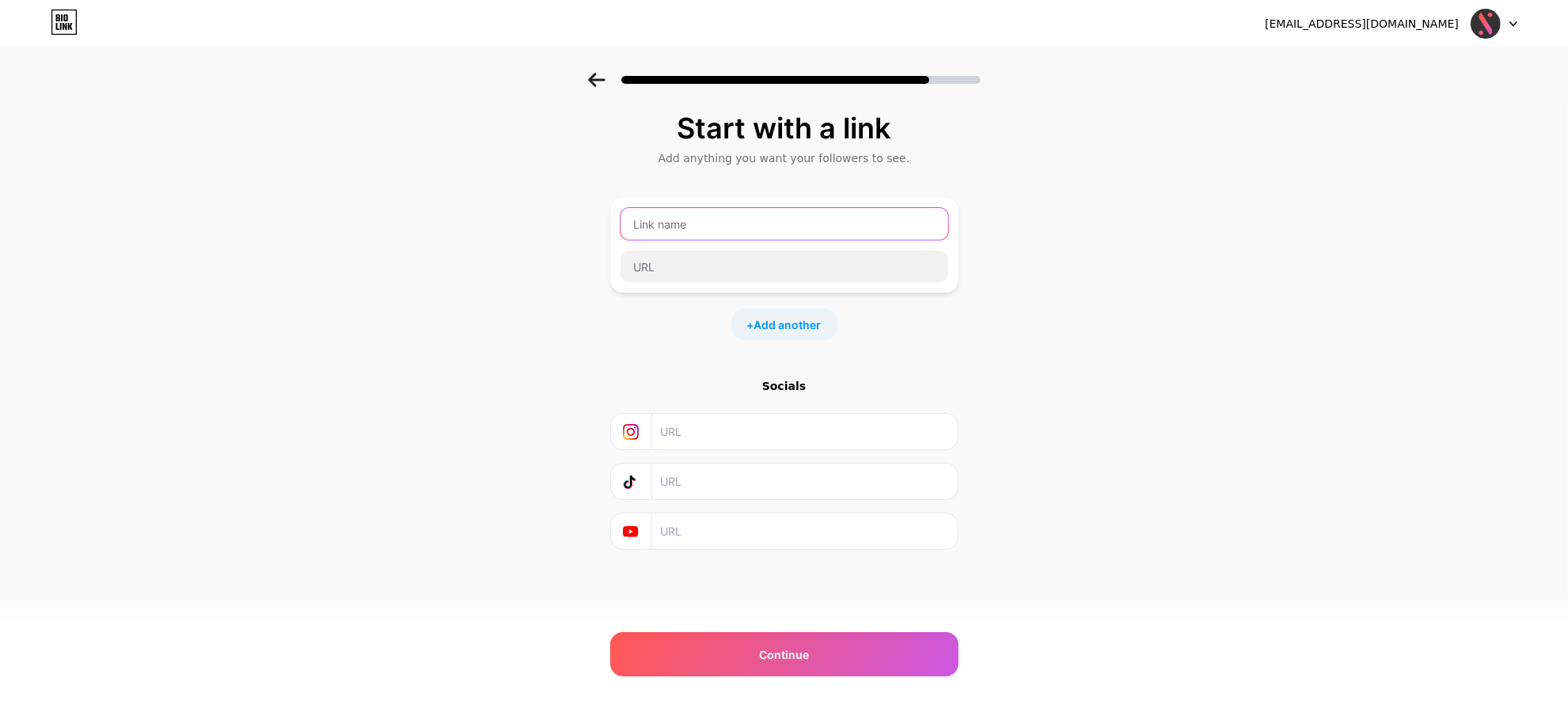
click at [677, 233] on input "text" at bounding box center [784, 224] width 328 height 32
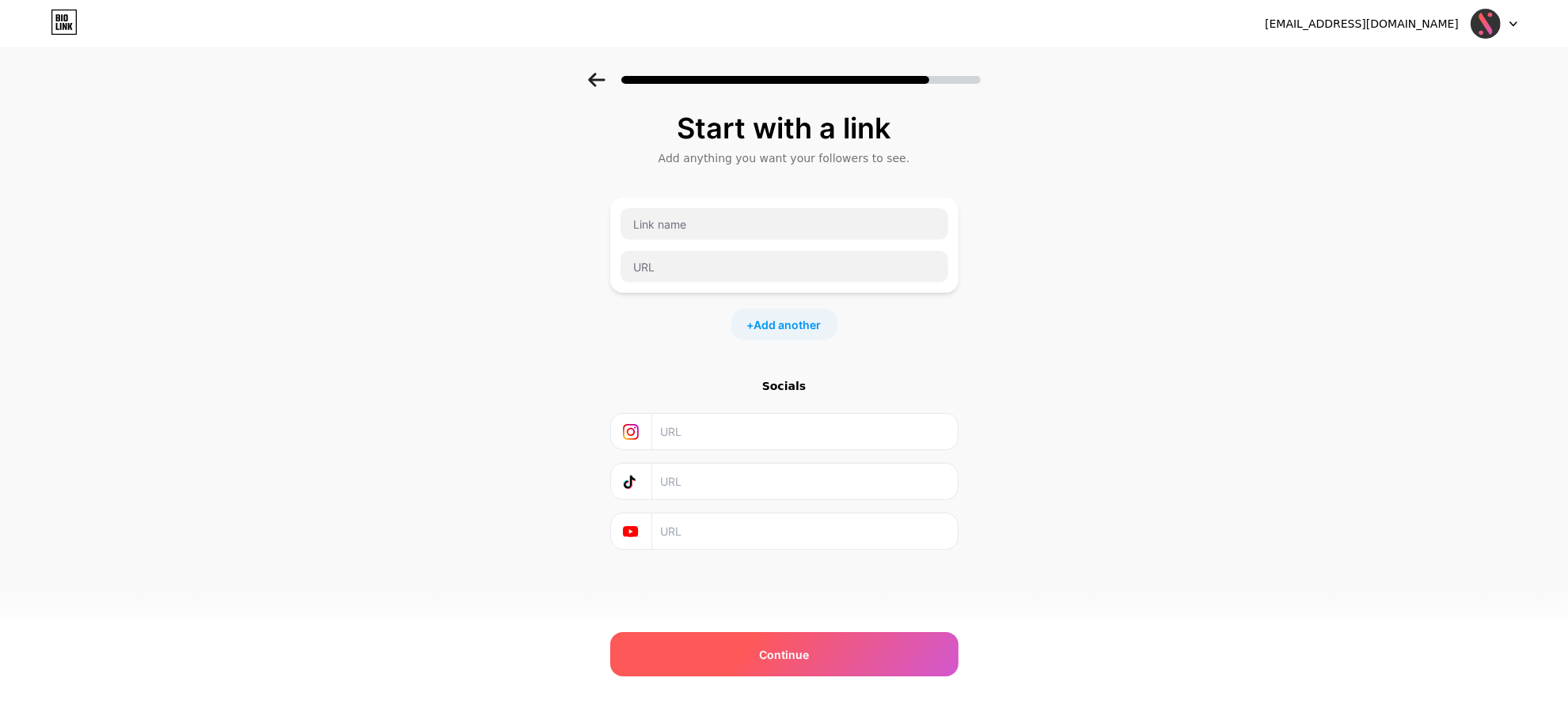
click at [857, 638] on div "Continue" at bounding box center [785, 654] width 349 height 45
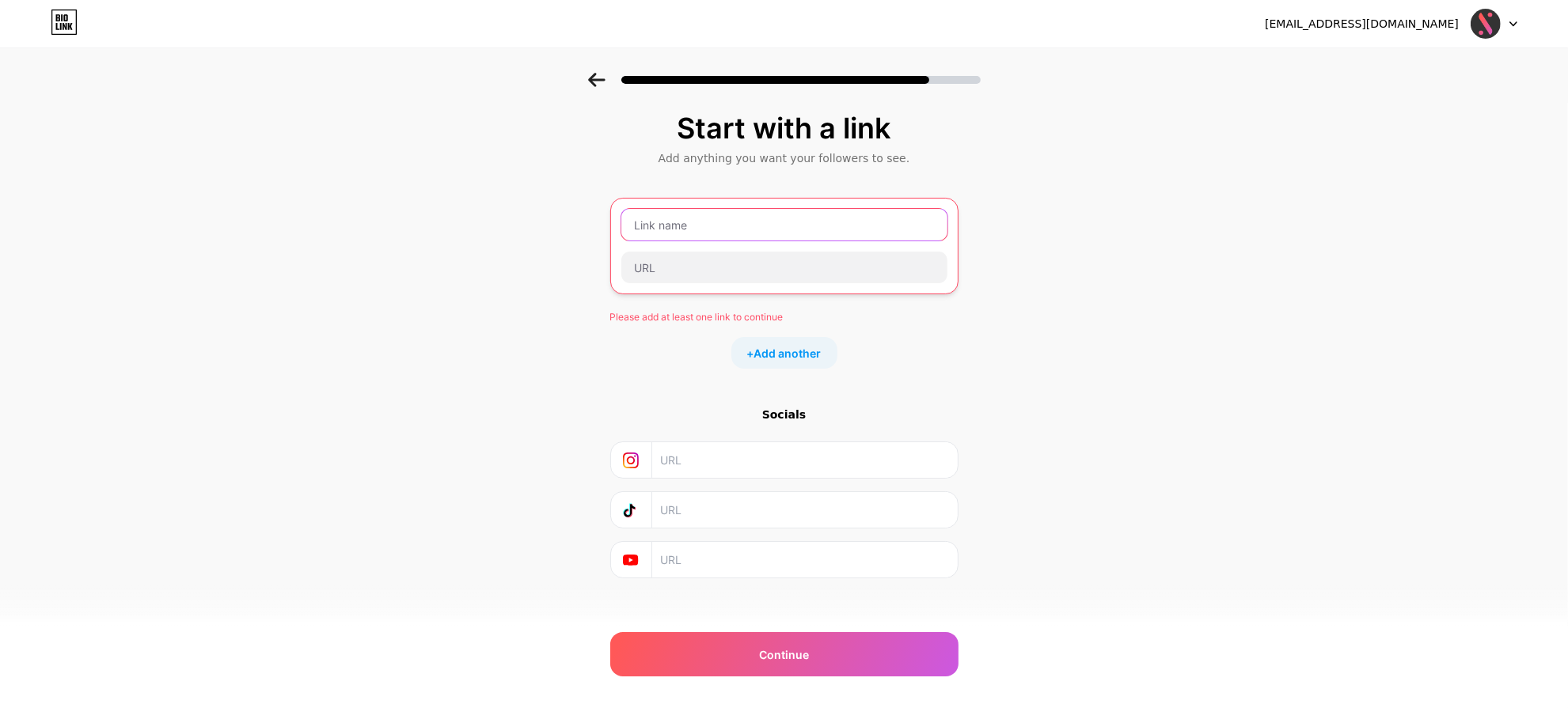
click at [762, 219] on input "text" at bounding box center [784, 225] width 326 height 32
paste input "Veloura | Everyday Home Inspo"
type input "Veloura | Everyday Home Inspo"
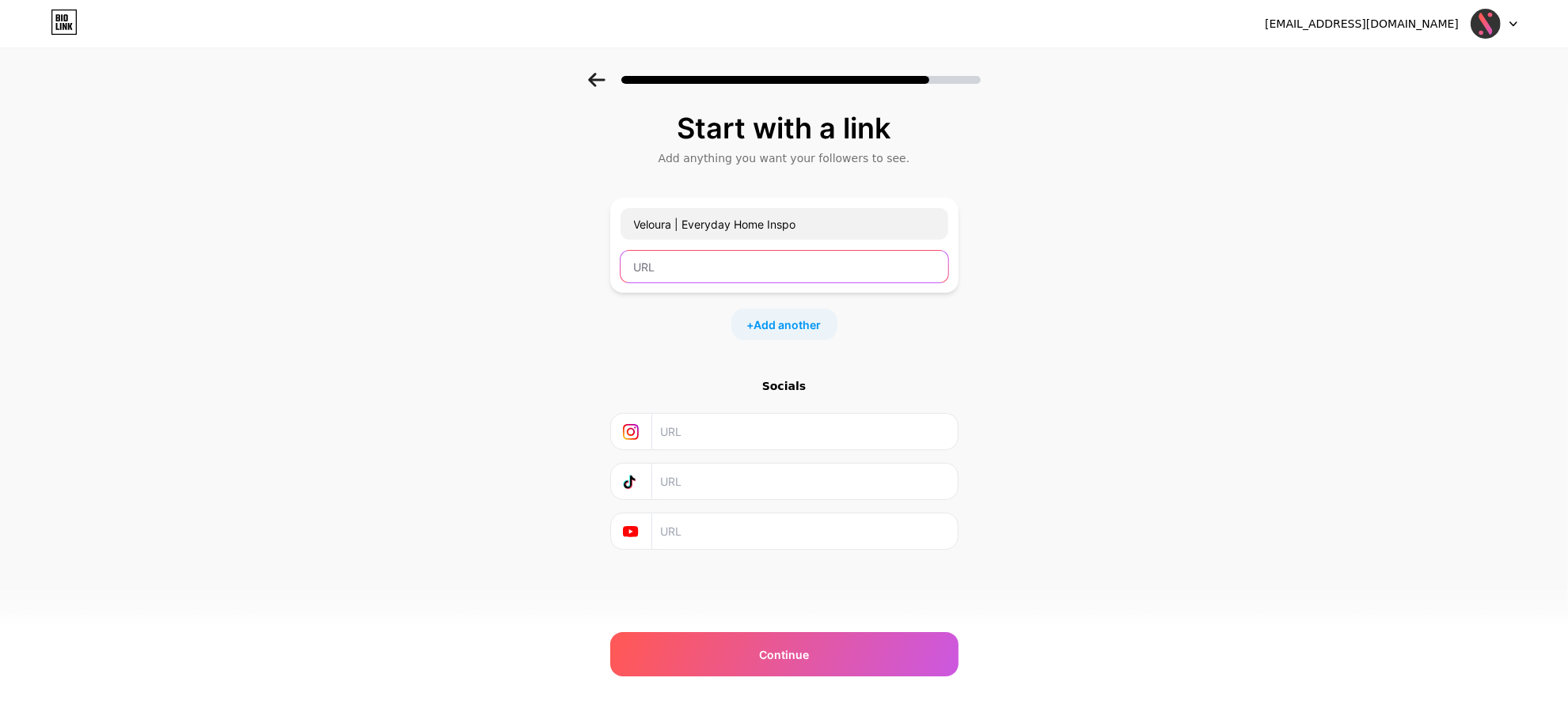
click at [800, 279] on input "text" at bounding box center [784, 267] width 328 height 32
paste input "[URL][DOMAIN_NAME]"
click at [680, 275] on input "[URL][DOMAIN_NAME]" at bounding box center [784, 267] width 328 height 32
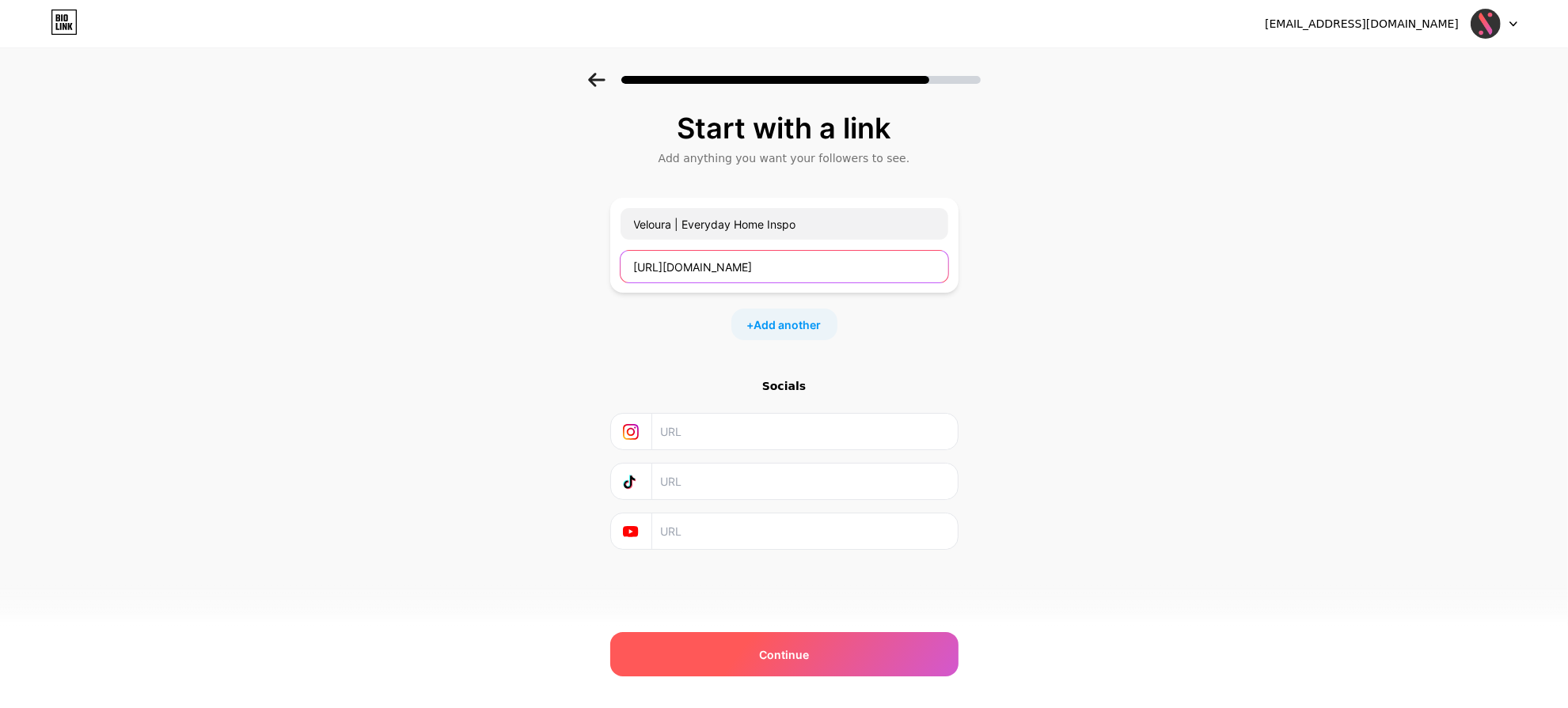
type input "https://pinterest.com/velourafeed/"
click at [915, 641] on div "Continue" at bounding box center [785, 654] width 349 height 45
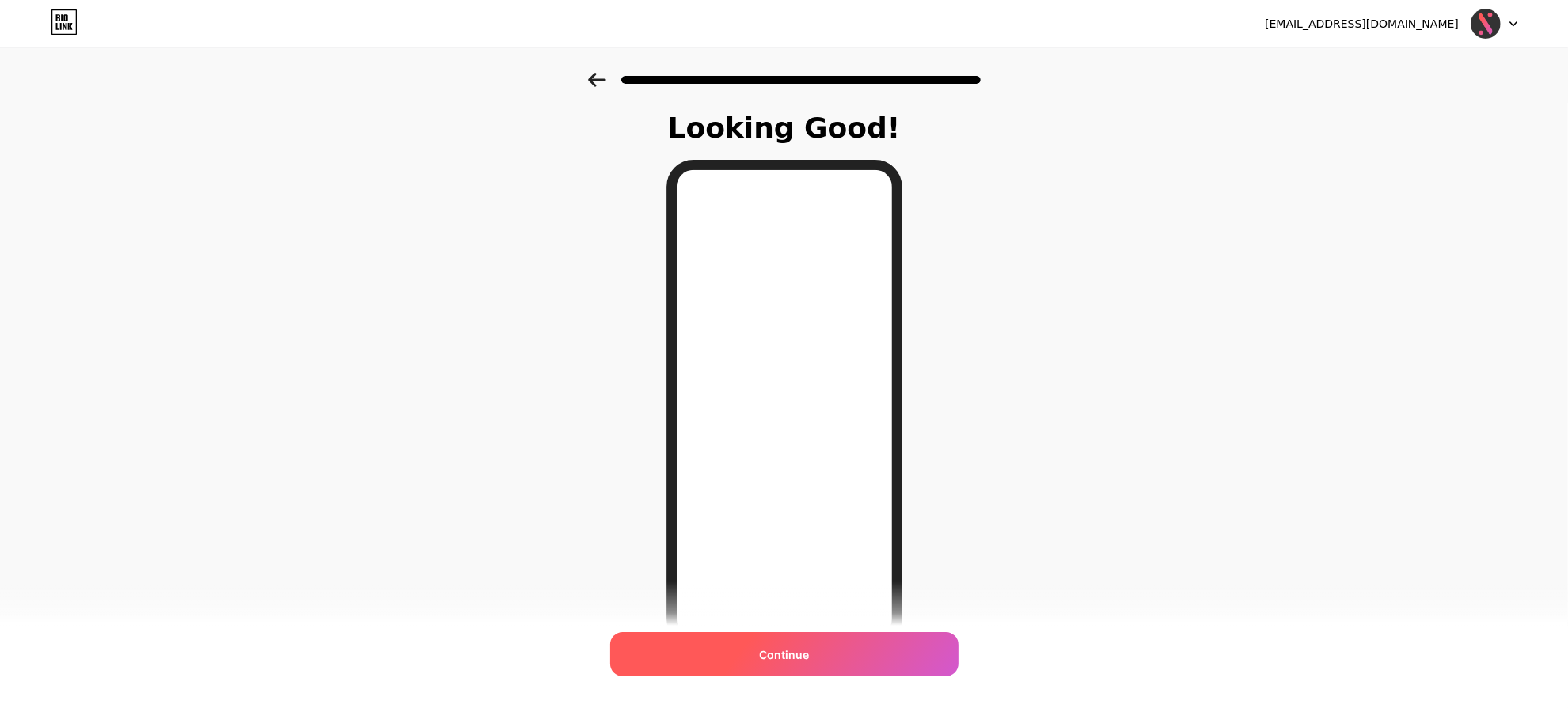
click at [927, 643] on div "Continue" at bounding box center [785, 654] width 349 height 45
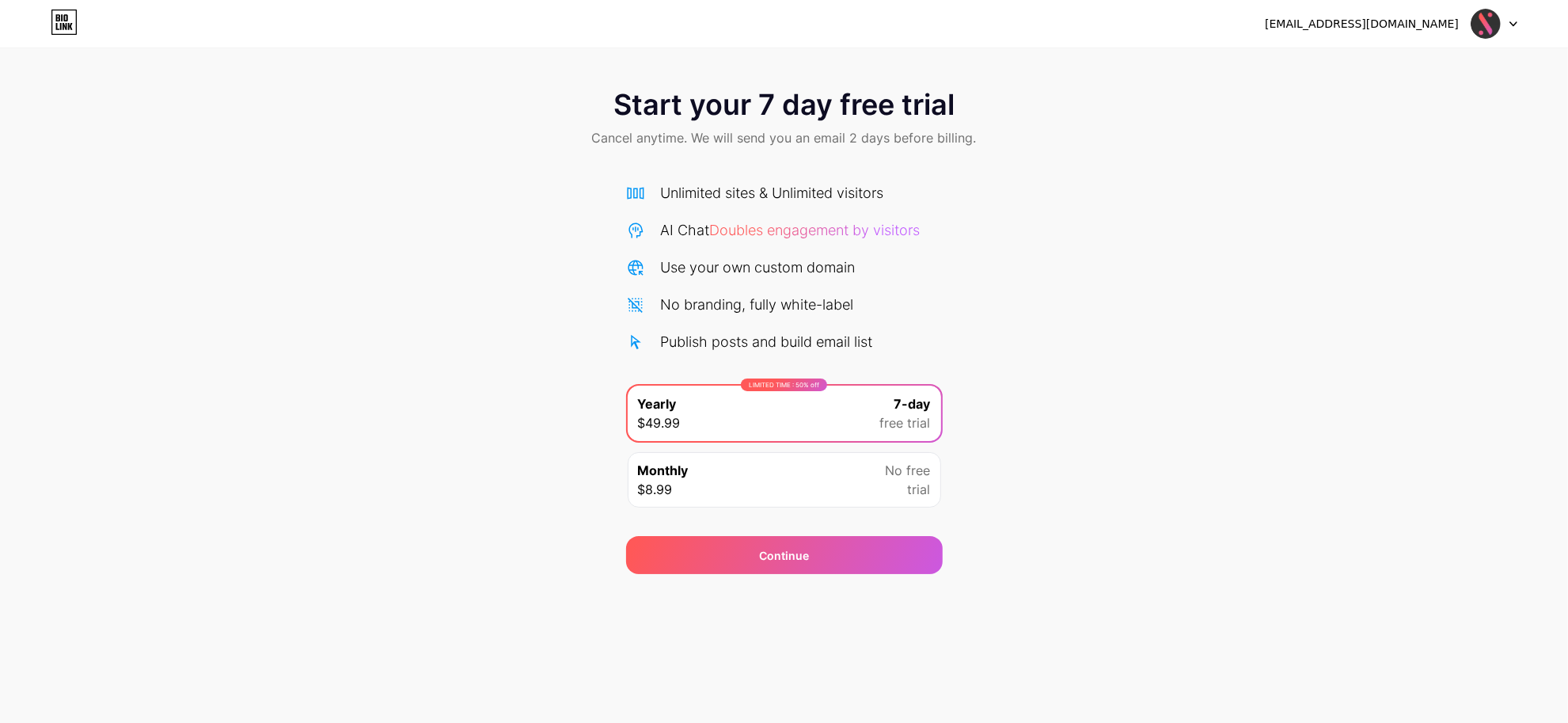
click at [915, 483] on span "trial" at bounding box center [919, 490] width 23 height 19
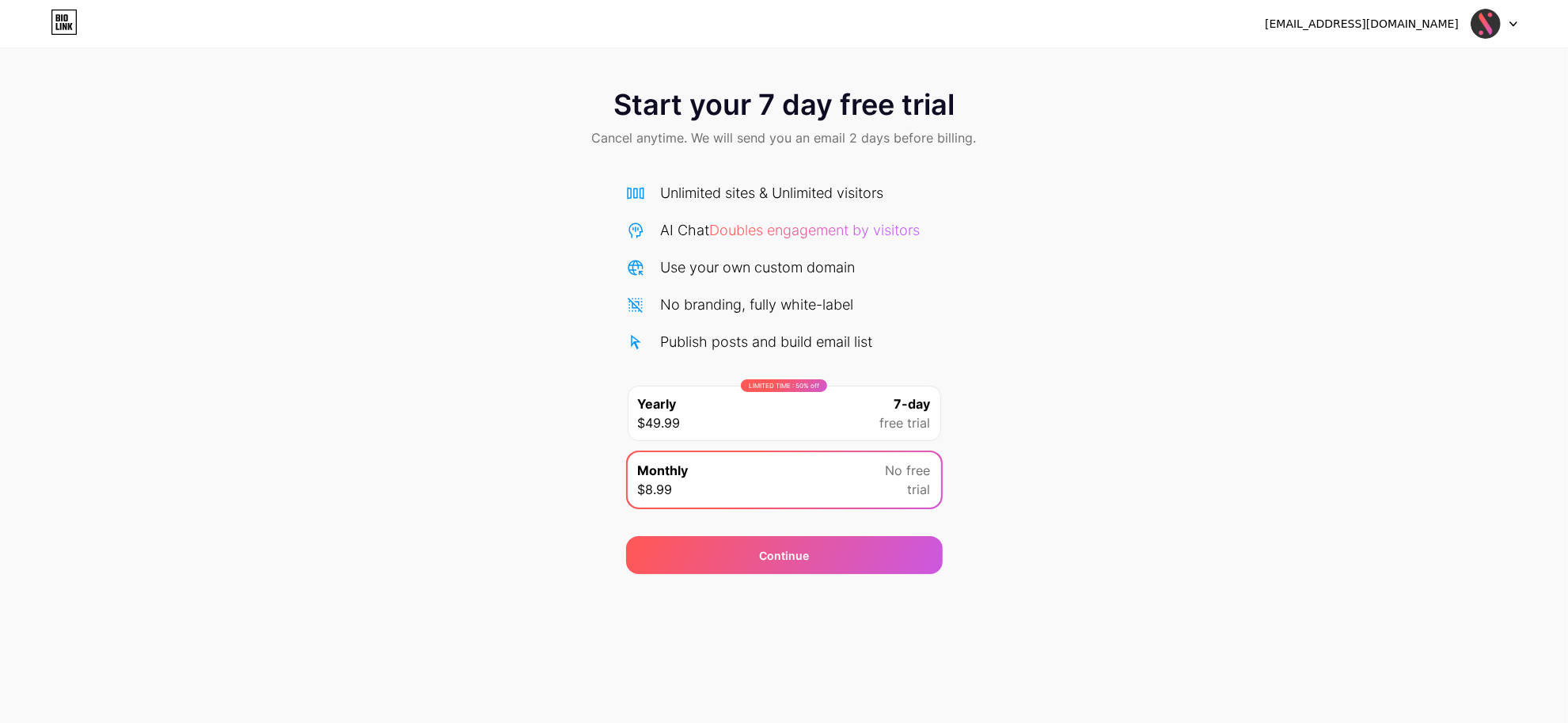
click at [1486, 22] on img at bounding box center [1485, 24] width 30 height 30
click at [325, 156] on div "Start your 7 day free trial Cancel anytime. We will send you an email 2 days be…" at bounding box center [784, 119] width 1568 height 94
click at [669, 404] on span "Yearly" at bounding box center [658, 404] width 39 height 19
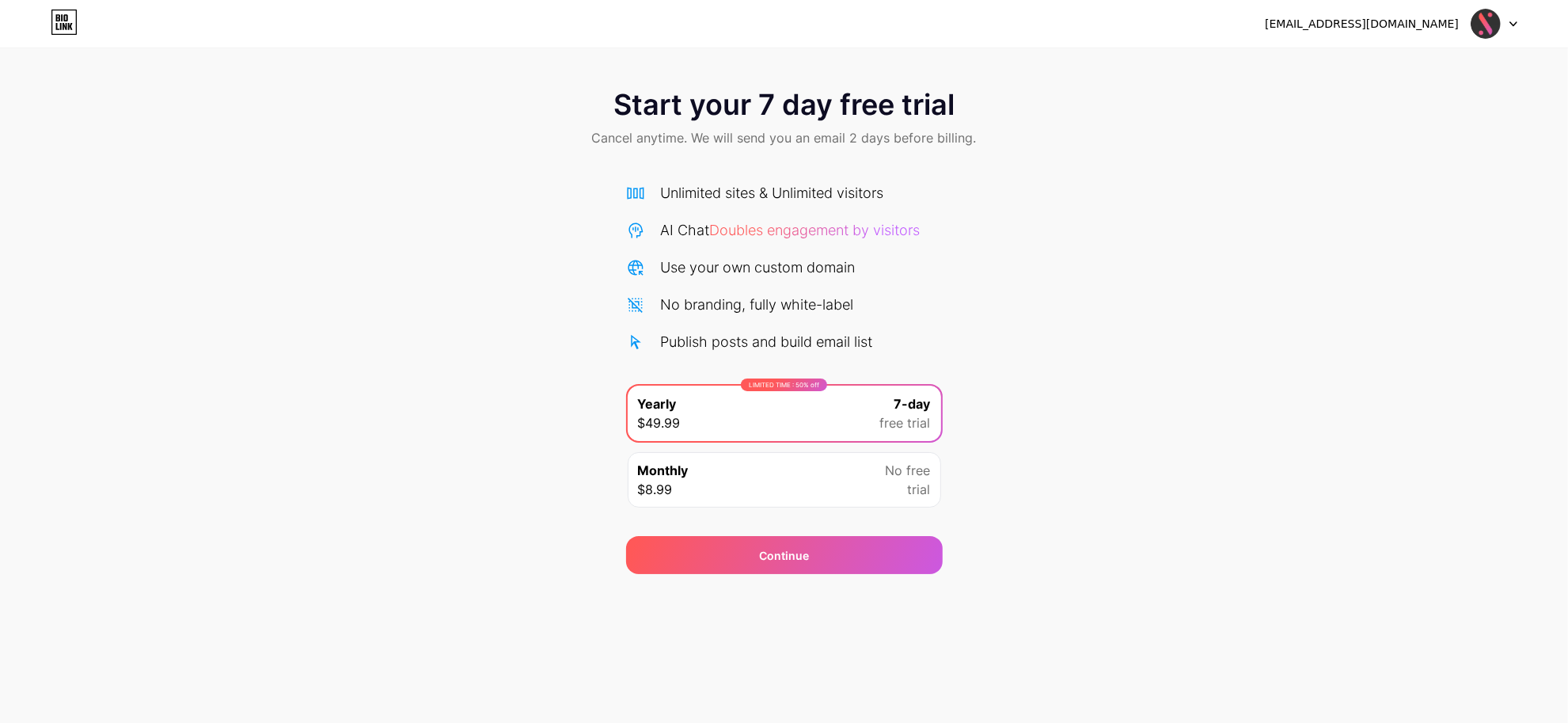
click at [875, 475] on div "Monthly $8.99 No free trial" at bounding box center [784, 480] width 313 height 56
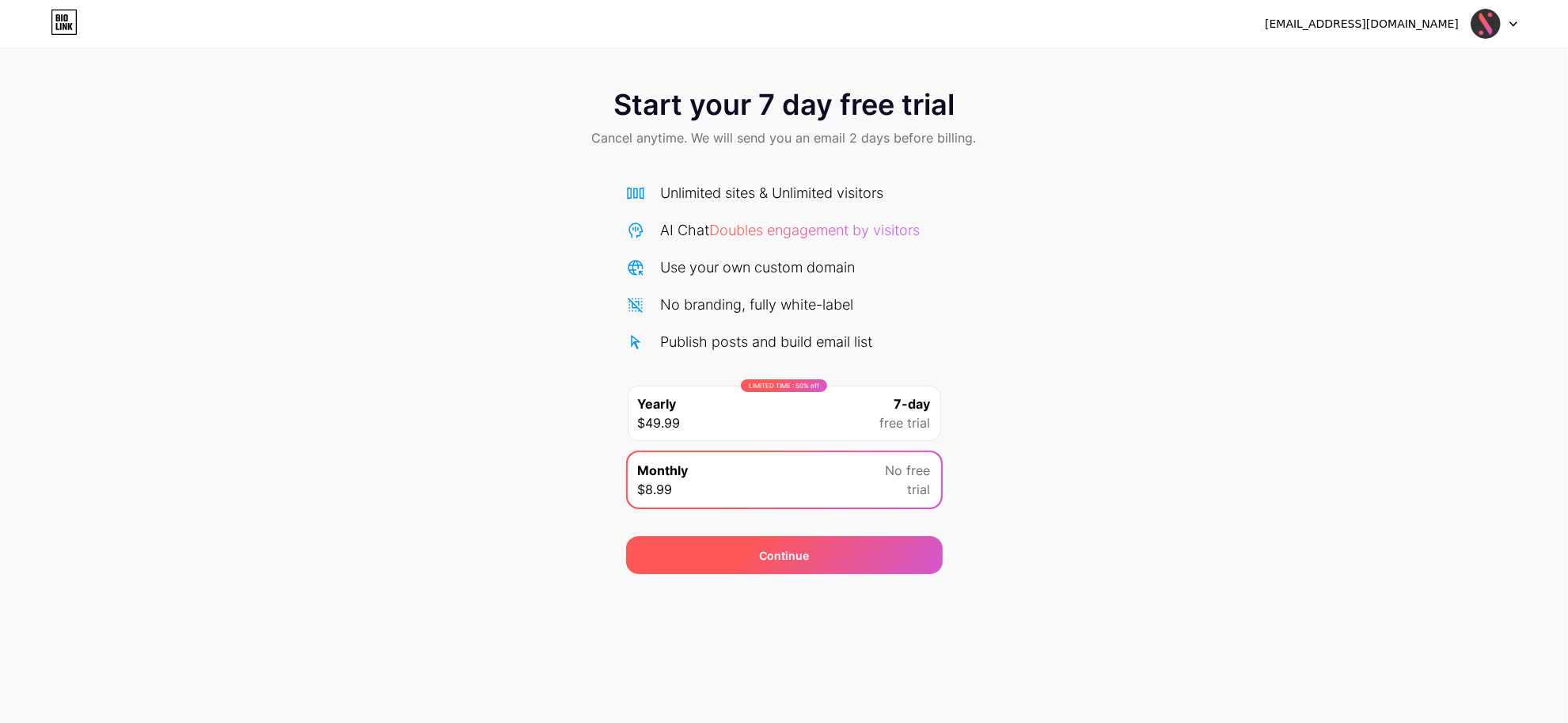
click at [897, 570] on div "Continue" at bounding box center [784, 554] width 317 height 38
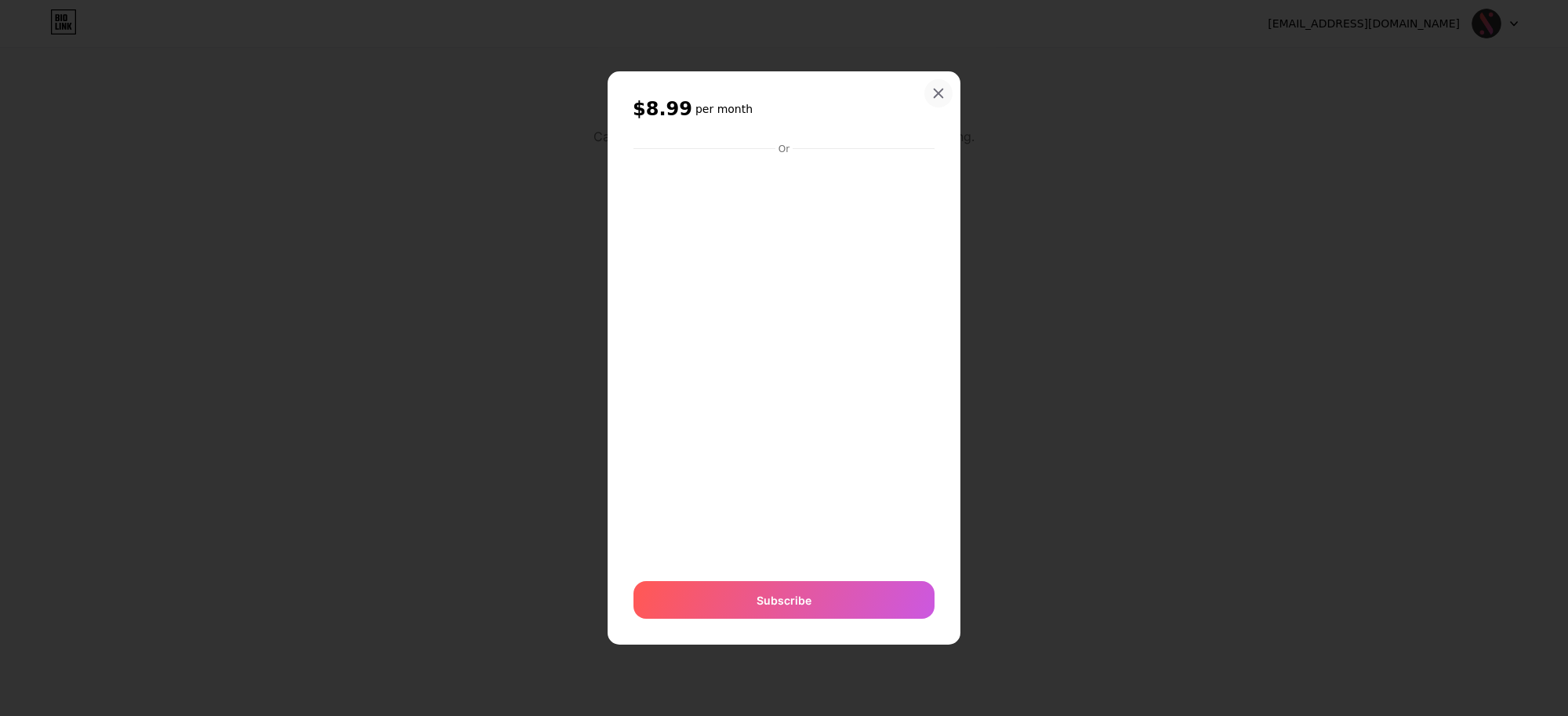
click at [939, 95] on div at bounding box center [938, 93] width 28 height 28
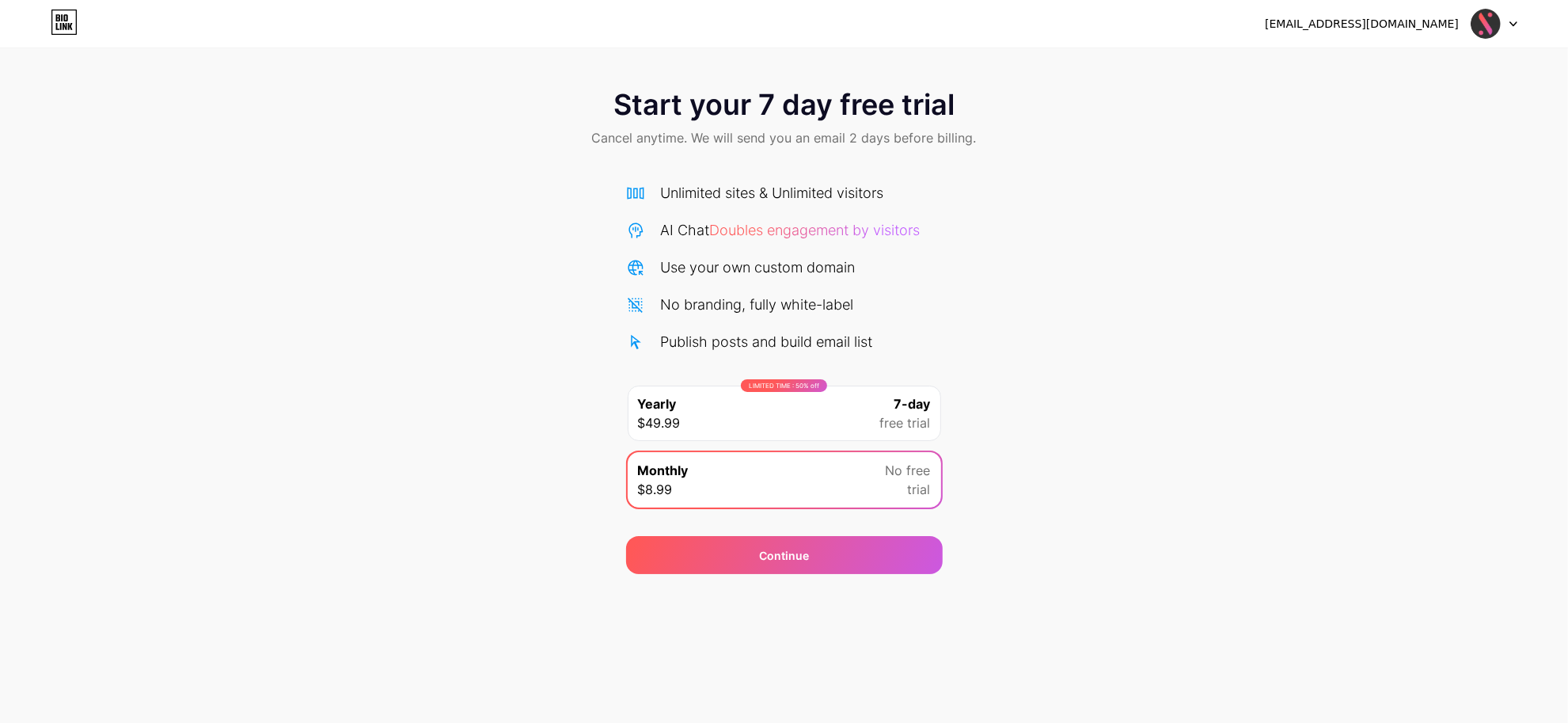
click at [1470, 21] on img at bounding box center [1485, 24] width 30 height 30
click at [1415, 64] on li "Logout" at bounding box center [1418, 65] width 196 height 43
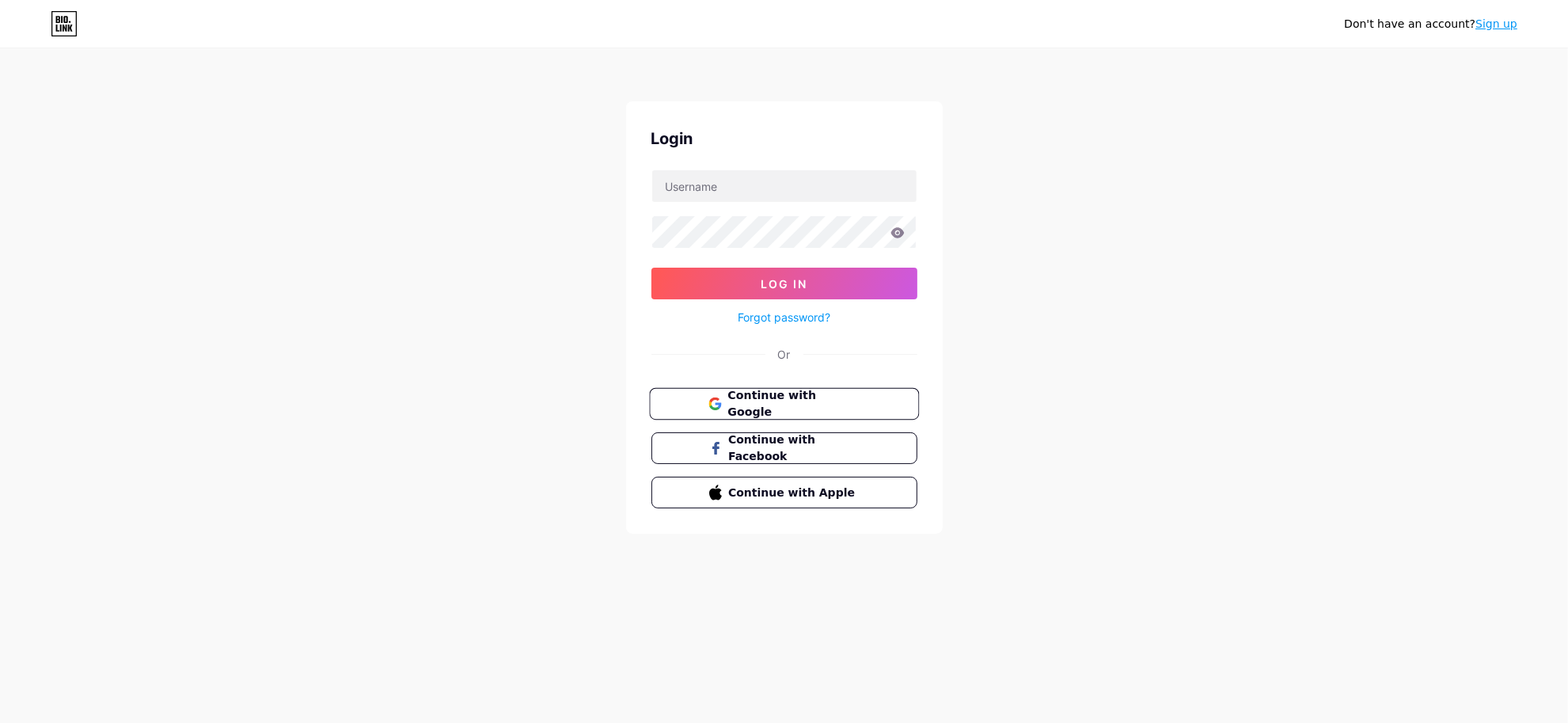
click at [836, 399] on span "Continue with Google" at bounding box center [793, 404] width 132 height 34
click at [1504, 25] on link "Sign up" at bounding box center [1496, 24] width 42 height 13
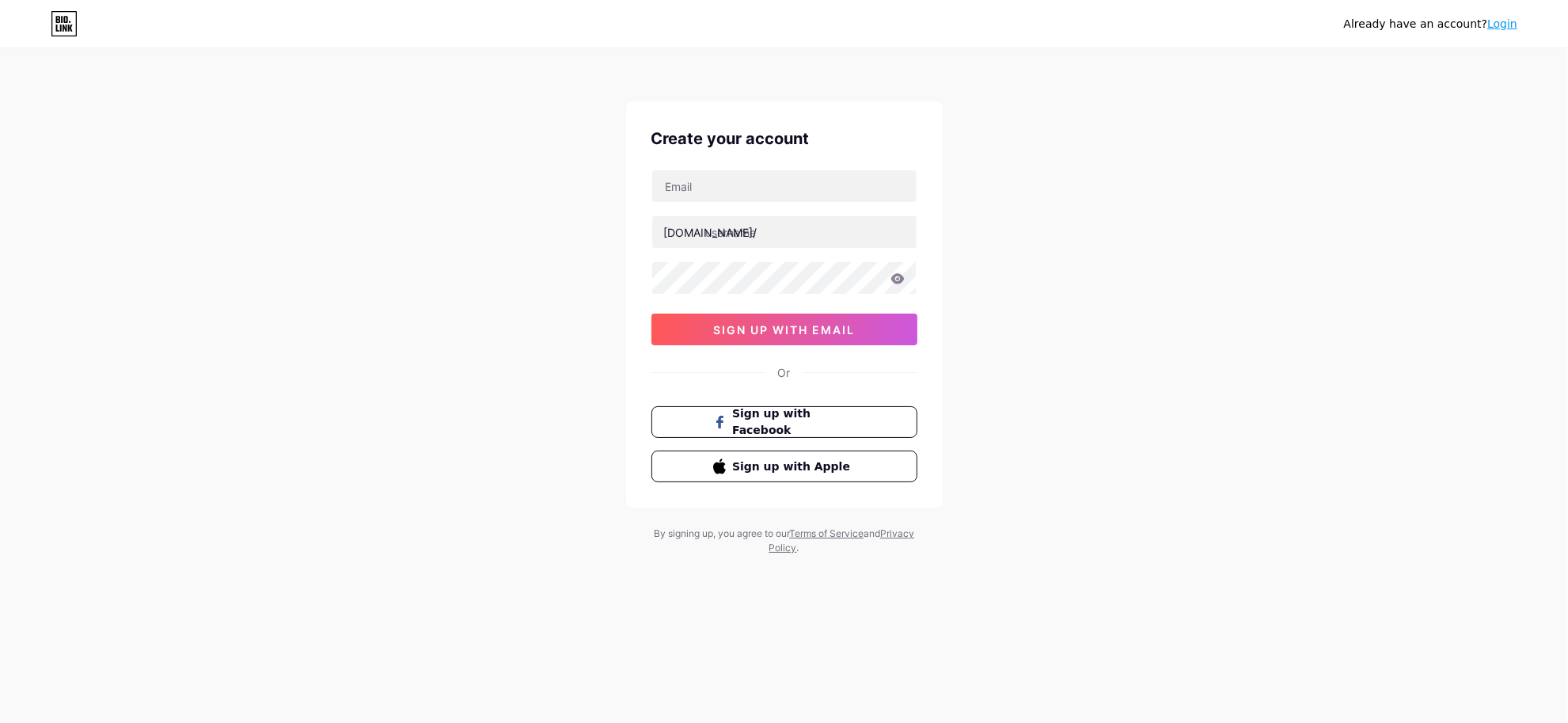
click at [1504, 25] on link "Login" at bounding box center [1502, 24] width 30 height 13
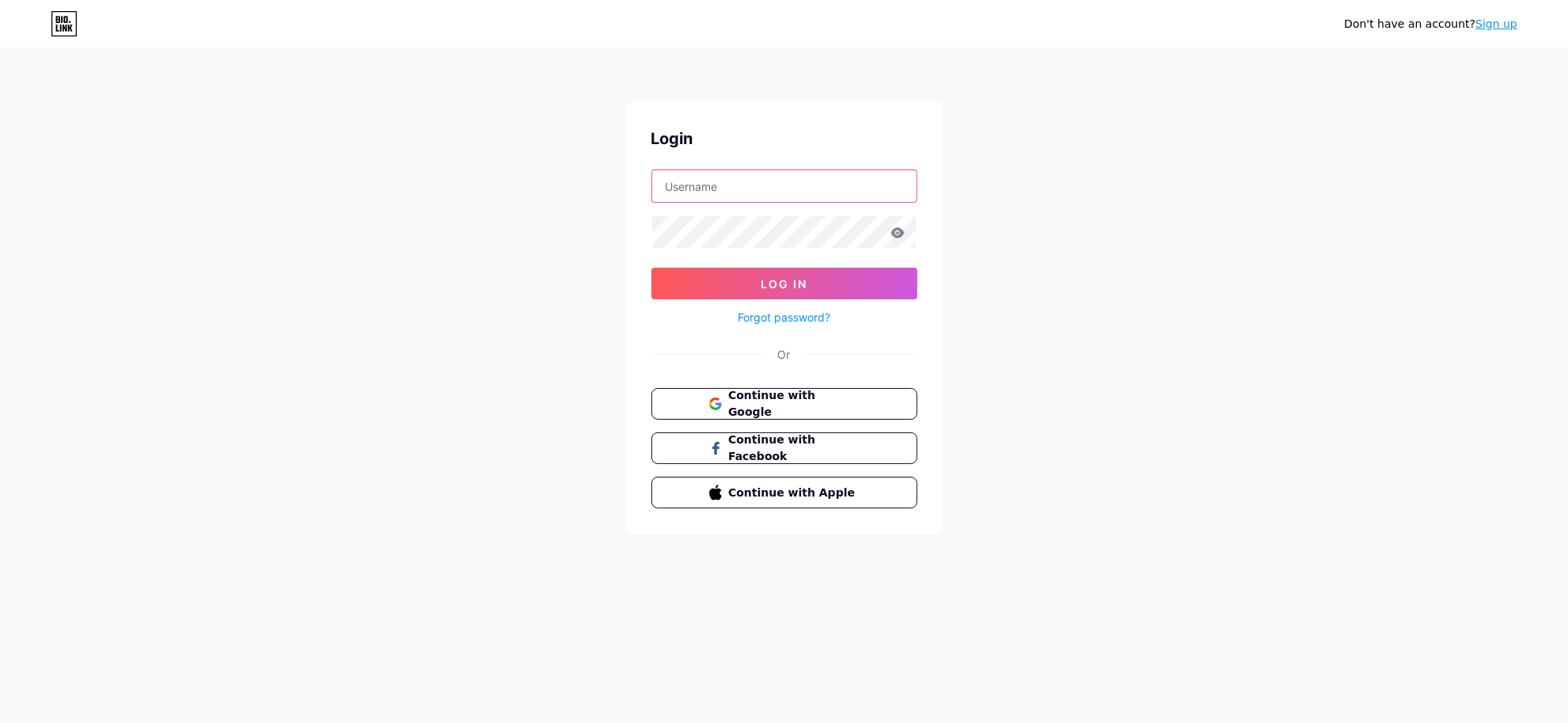
click at [736, 192] on input "text" at bounding box center [784, 186] width 264 height 32
paste input "[URL][DOMAIN_NAME]"
drag, startPoint x: 793, startPoint y: 191, endPoint x: 545, endPoint y: 191, distance: 248.0
click at [545, 191] on div "Don't have an account? Sign up Login [URL][DOMAIN_NAME] Log In Forgot password?…" at bounding box center [784, 292] width 1568 height 585
click at [752, 182] on input "velourafeed/" at bounding box center [784, 186] width 264 height 32
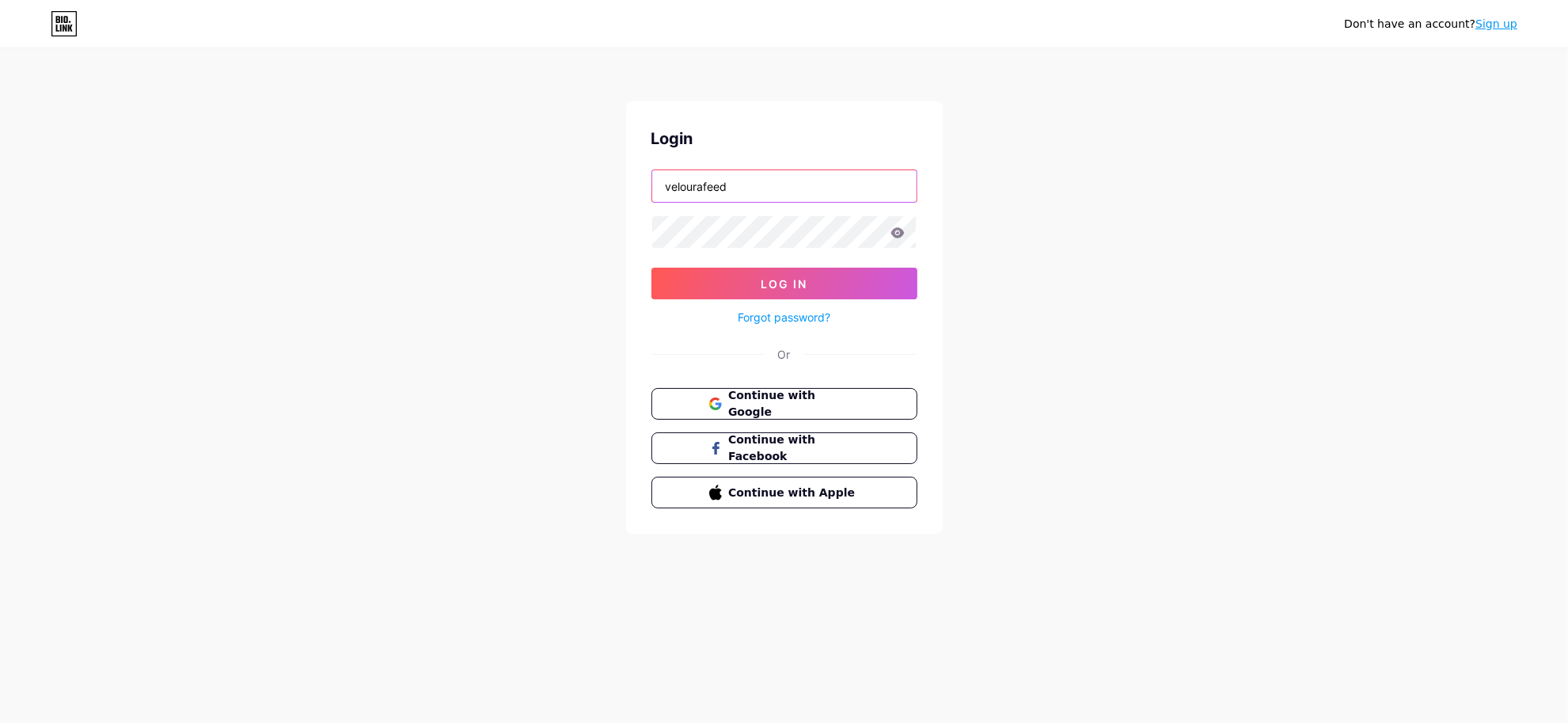
type input "velourafeed"
click at [899, 233] on icon at bounding box center [897, 233] width 14 height 11
click at [872, 287] on button "Log In" at bounding box center [785, 284] width 266 height 32
